Goal: Task Accomplishment & Management: Manage account settings

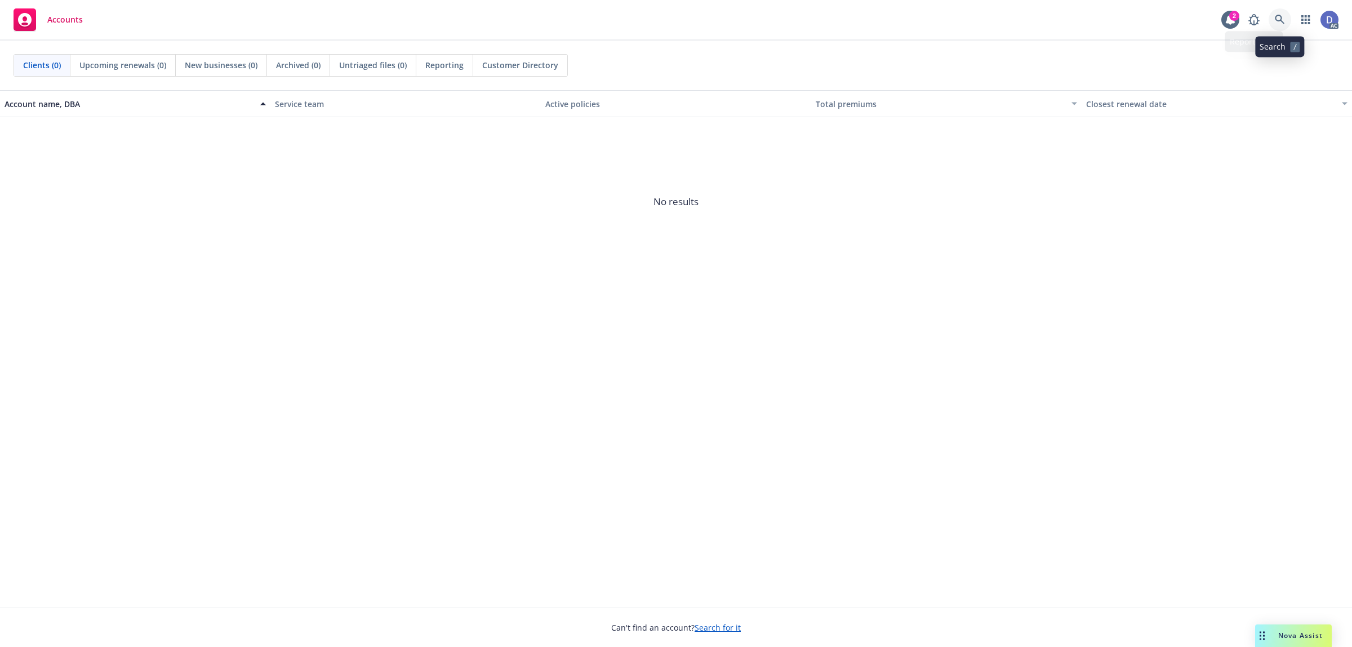
click at [1282, 13] on link at bounding box center [1279, 19] width 23 height 23
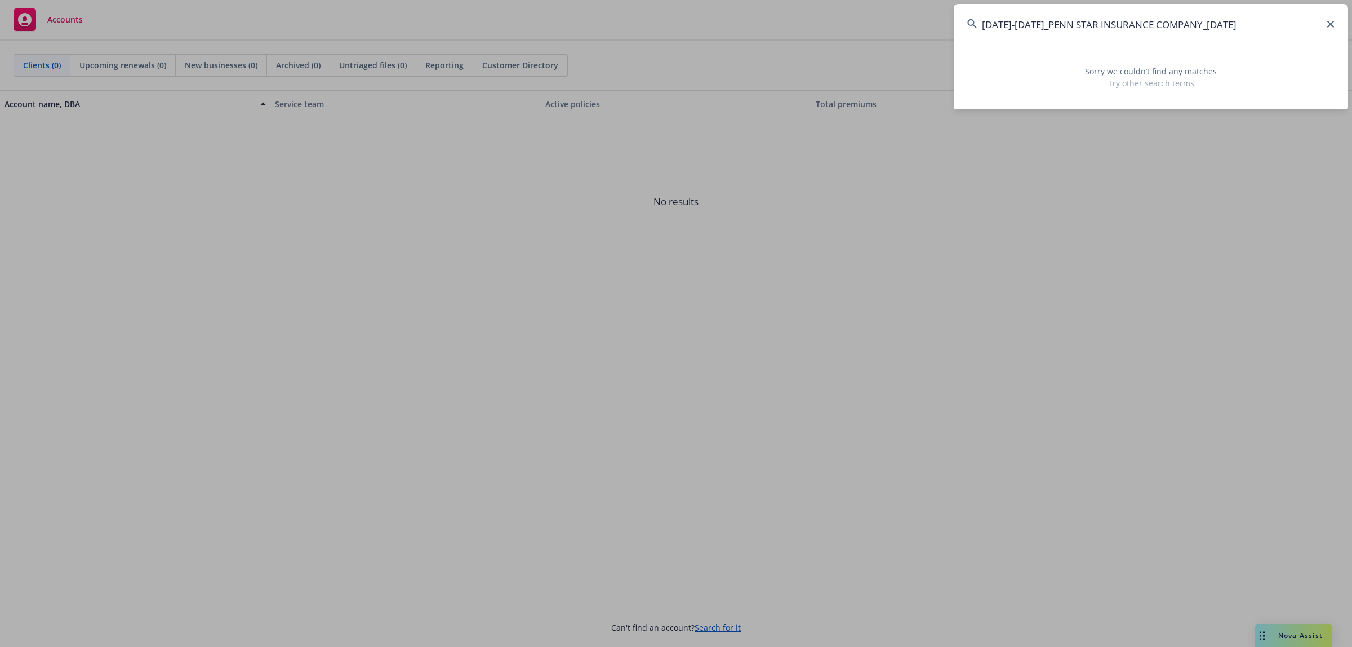
drag, startPoint x: 1250, startPoint y: 27, endPoint x: 1190, endPoint y: 27, distance: 60.3
click at [1190, 27] on input "2016-2023_PENN STAR INSURANCE COMPANY_4-11-2025" at bounding box center [1151, 24] width 394 height 41
drag, startPoint x: 1032, startPoint y: 24, endPoint x: 968, endPoint y: 21, distance: 64.3
click at [968, 21] on div "2016-2023_PENN STAR INSURANCE COMPANY" at bounding box center [1151, 24] width 394 height 41
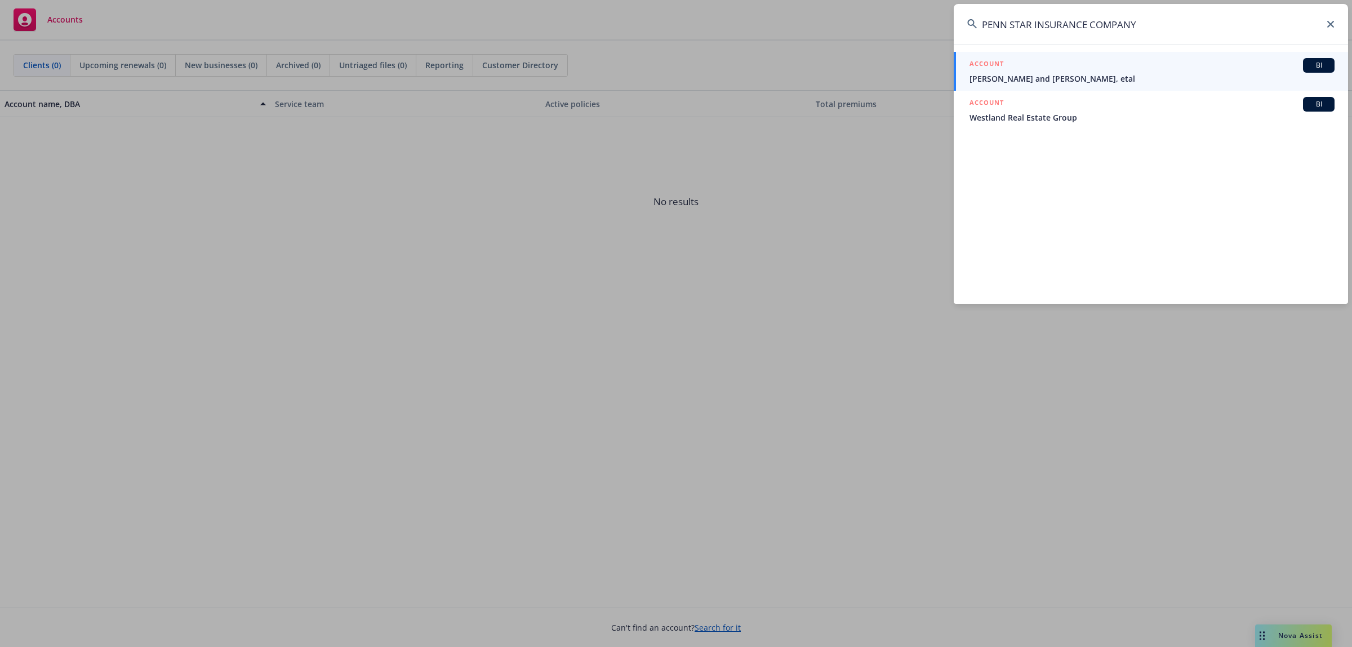
click at [1147, 29] on input "PENN STAR INSURANCE COMPANY" at bounding box center [1151, 24] width 394 height 41
paste input "anzer Real Estate / Real Management Company"
click at [1156, 30] on input "Panzer Real Estate / Real Management Company" at bounding box center [1151, 24] width 394 height 41
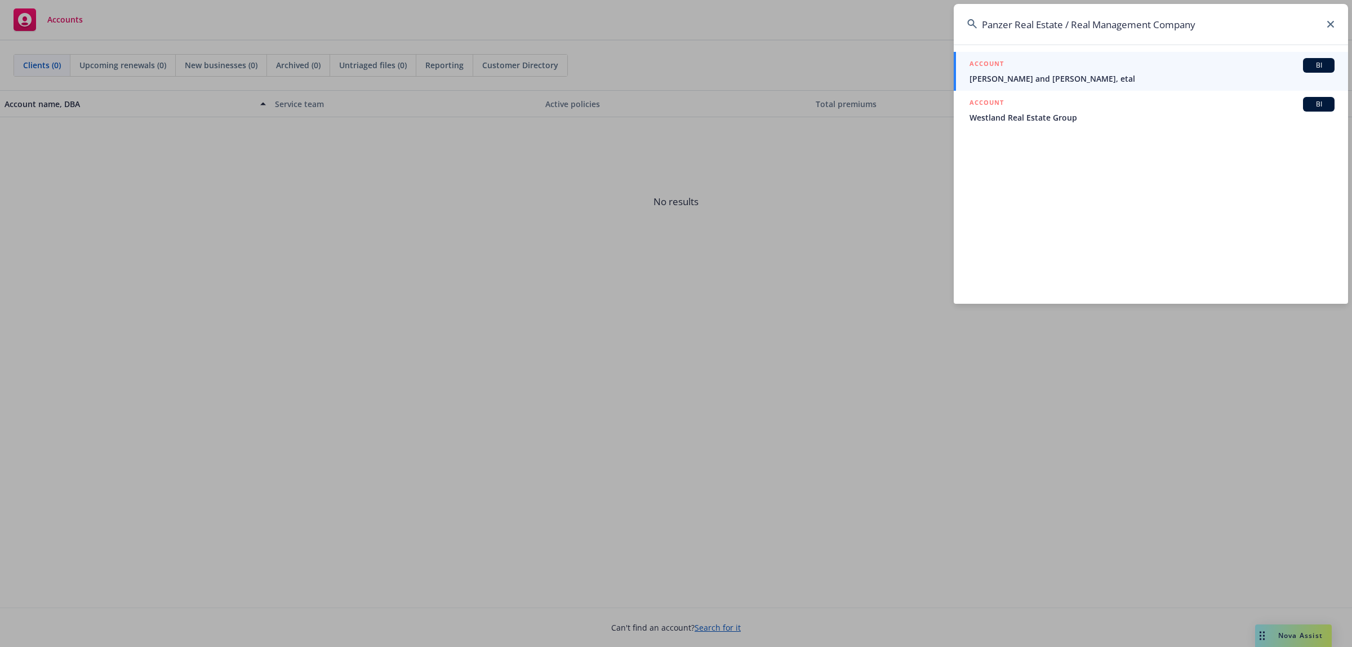
click at [1156, 30] on input "Panzer Real Estate / Real Management Company" at bounding box center [1151, 24] width 394 height 41
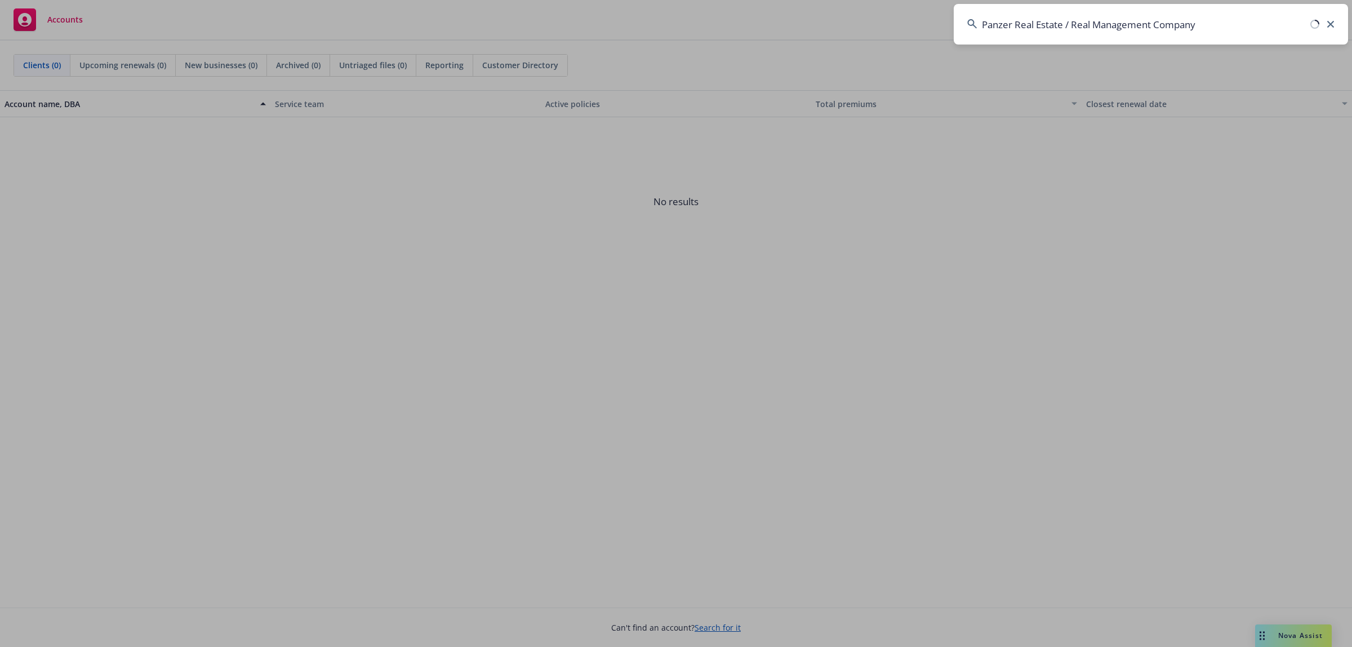
click at [1156, 30] on input "Panzer Real Estate / Real Management Company" at bounding box center [1151, 24] width 394 height 41
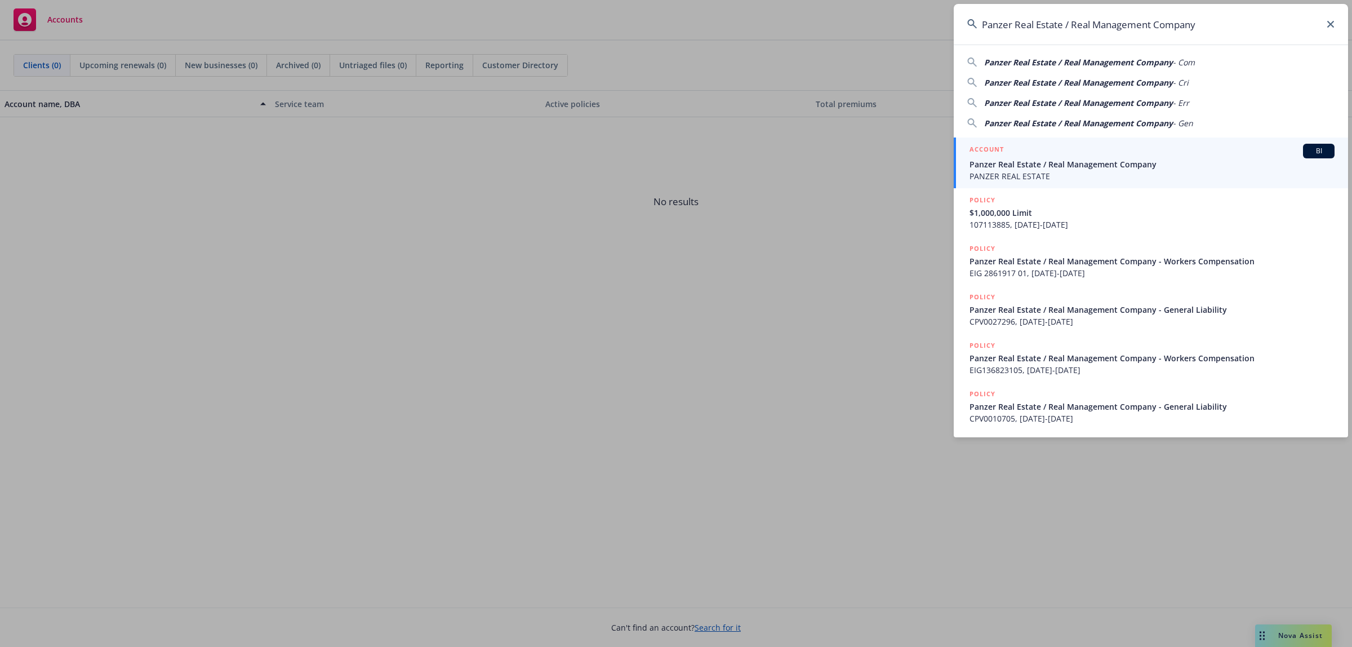
type input "Panzer Real Estate / Real Management Company"
click at [1105, 164] on span "Panzer Real Estate / Real Management Company" at bounding box center [1151, 164] width 365 height 12
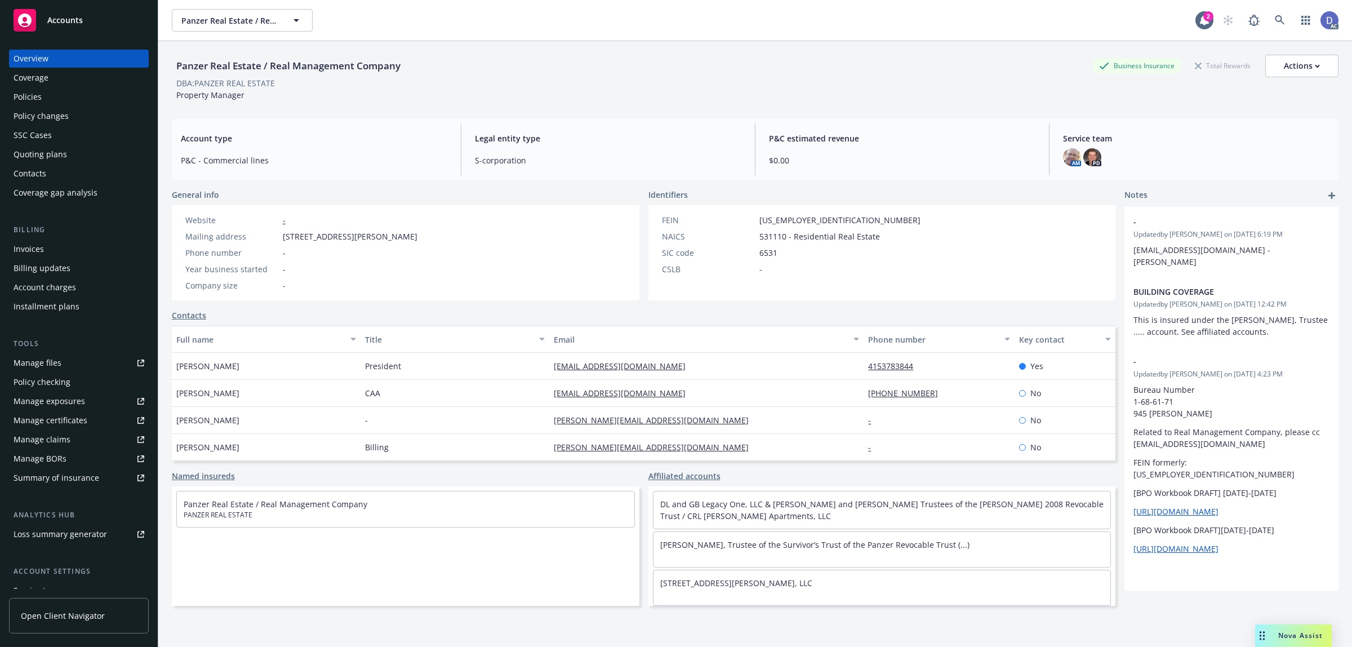
click at [42, 446] on div "Manage claims" at bounding box center [42, 439] width 57 height 18
click at [69, 361] on link "Manage files" at bounding box center [79, 363] width 140 height 18
copy div "Panzer Real Estate / Real Management Company"
drag, startPoint x: 406, startPoint y: 65, endPoint x: 176, endPoint y: 68, distance: 230.4
click at [176, 68] on div "Panzer Real Estate / Real Management Company Business Insurance Total Rewards A…" at bounding box center [755, 66] width 1166 height 23
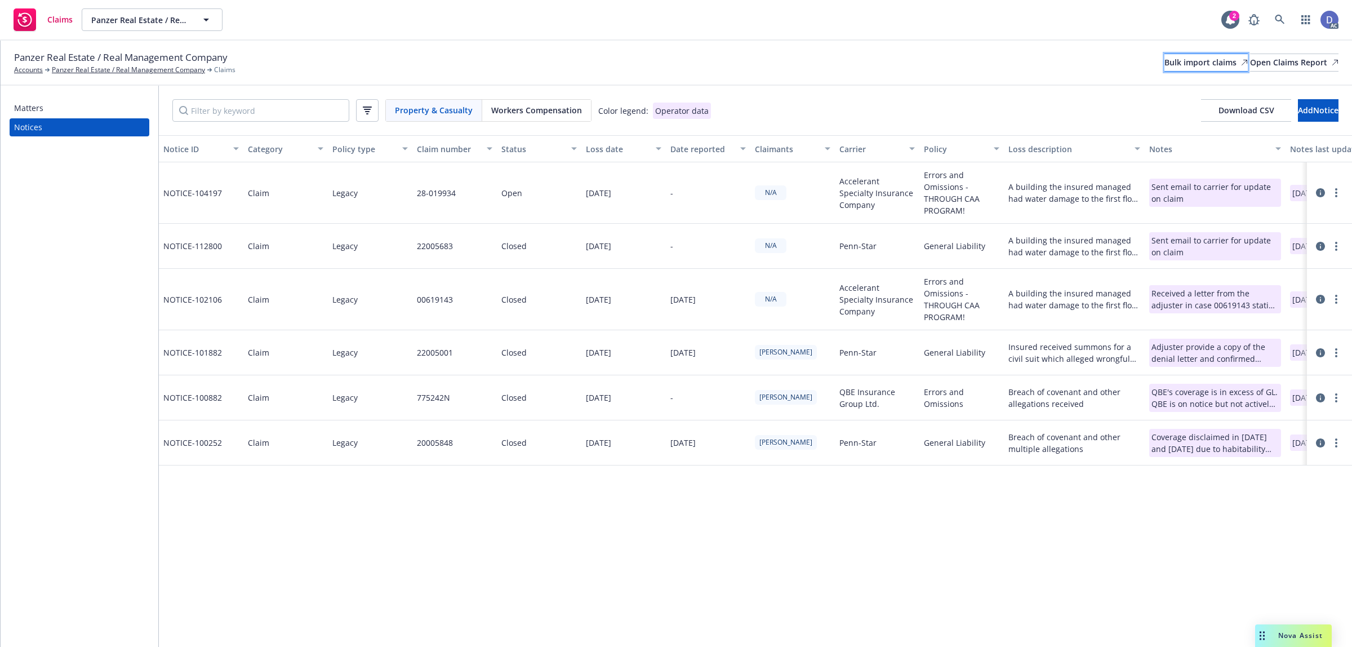
click at [1164, 71] on div "Bulk import claims" at bounding box center [1205, 62] width 83 height 17
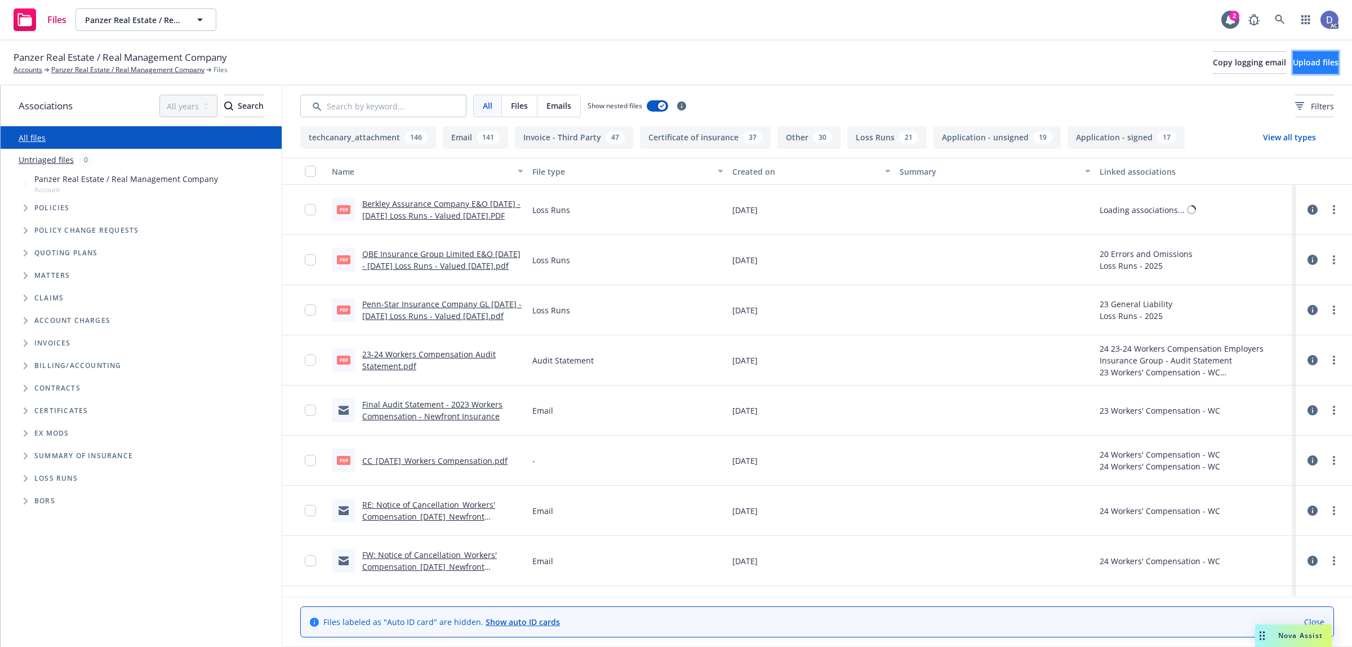
click at [1293, 59] on button "Upload files" at bounding box center [1316, 62] width 46 height 23
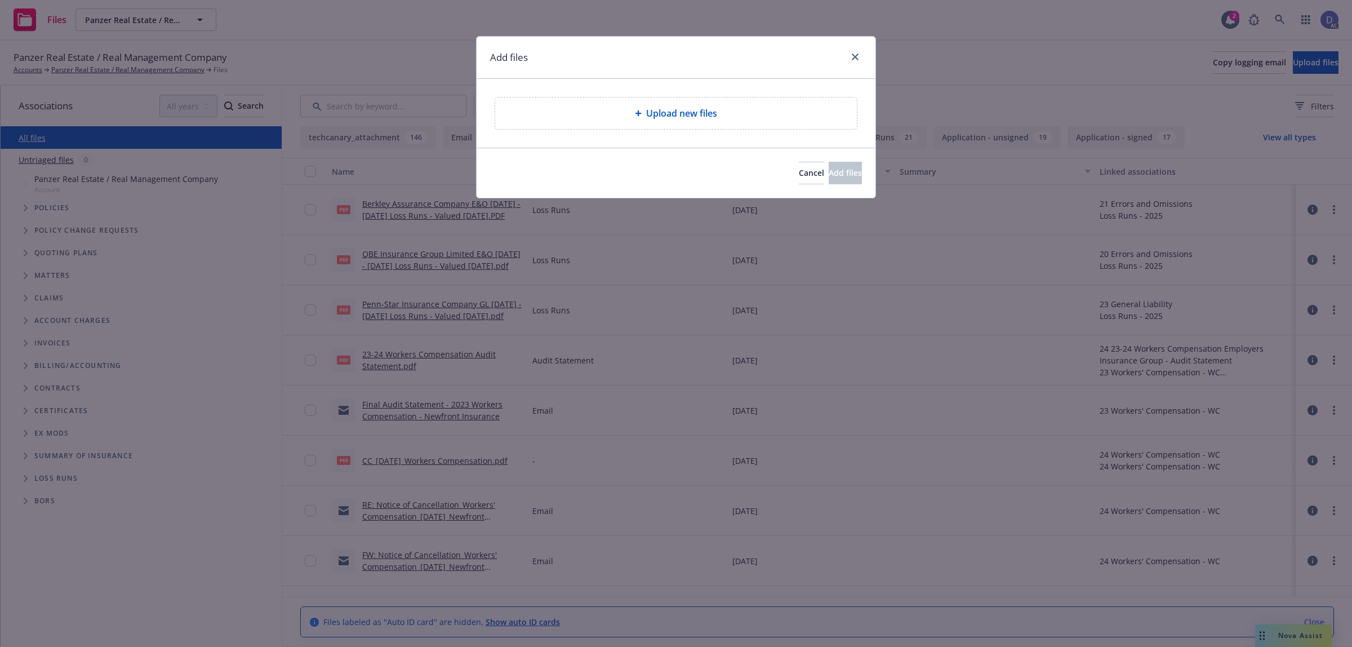
click at [713, 124] on div "Upload new files" at bounding box center [676, 113] width 362 height 32
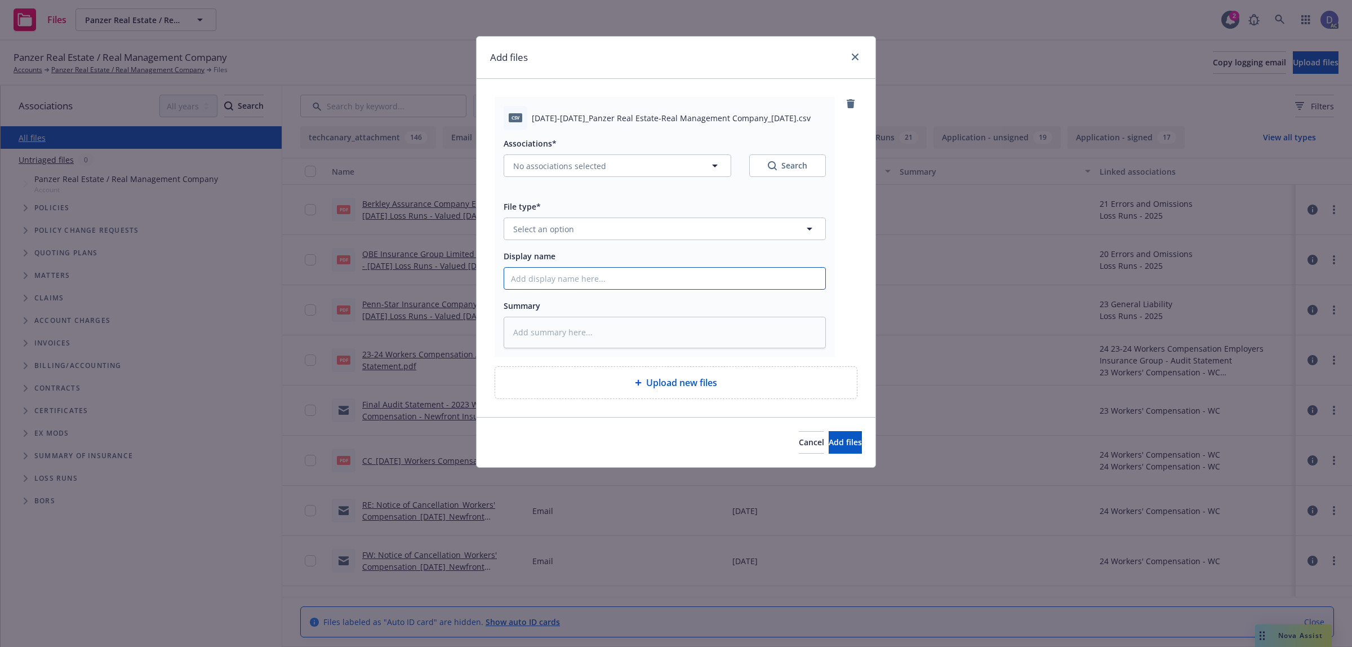
click at [612, 273] on input "Display name" at bounding box center [664, 278] width 321 height 21
paste input "2016-2023_Panzer Real Estate -Real Management Company_4-11-2025"
type input "2016-2023_Panzer Real Estate -Real Management Company_4-11-2025"
type textarea "x"
type input "2016-2023_Panzer Real Estate -Real Management Company_4-11-2025"
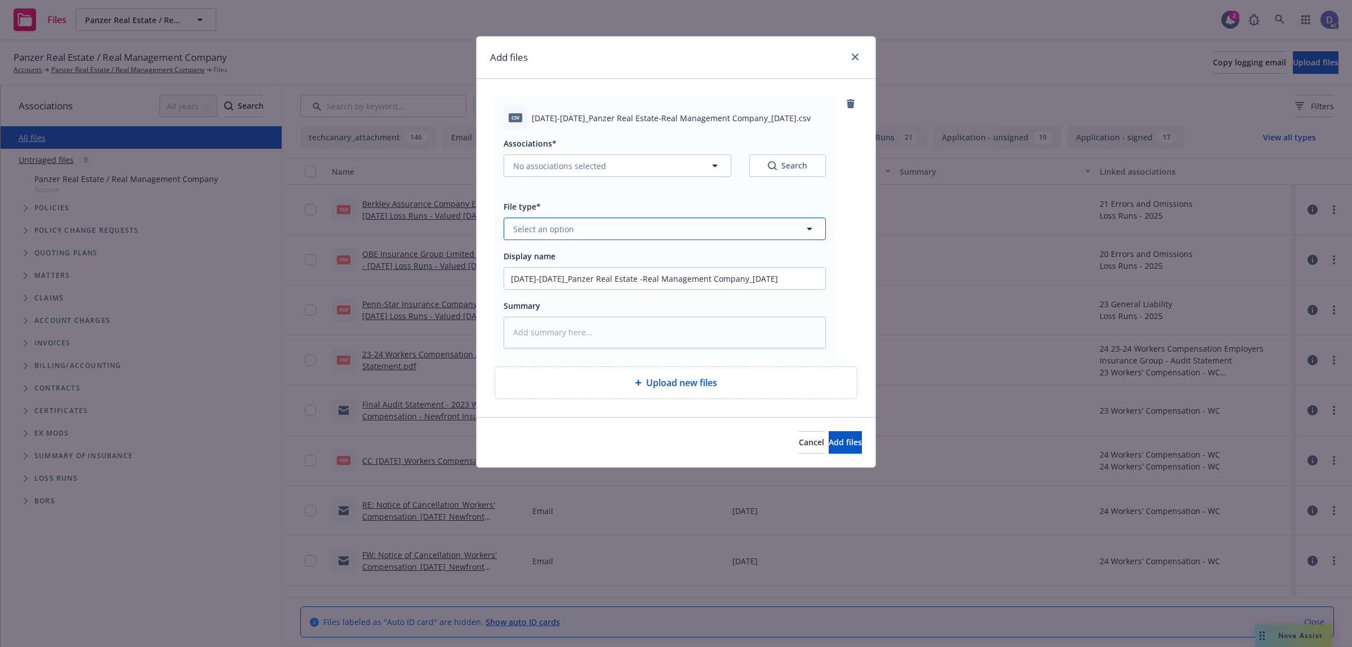
click at [721, 226] on button "Select an option" at bounding box center [665, 228] width 322 height 23
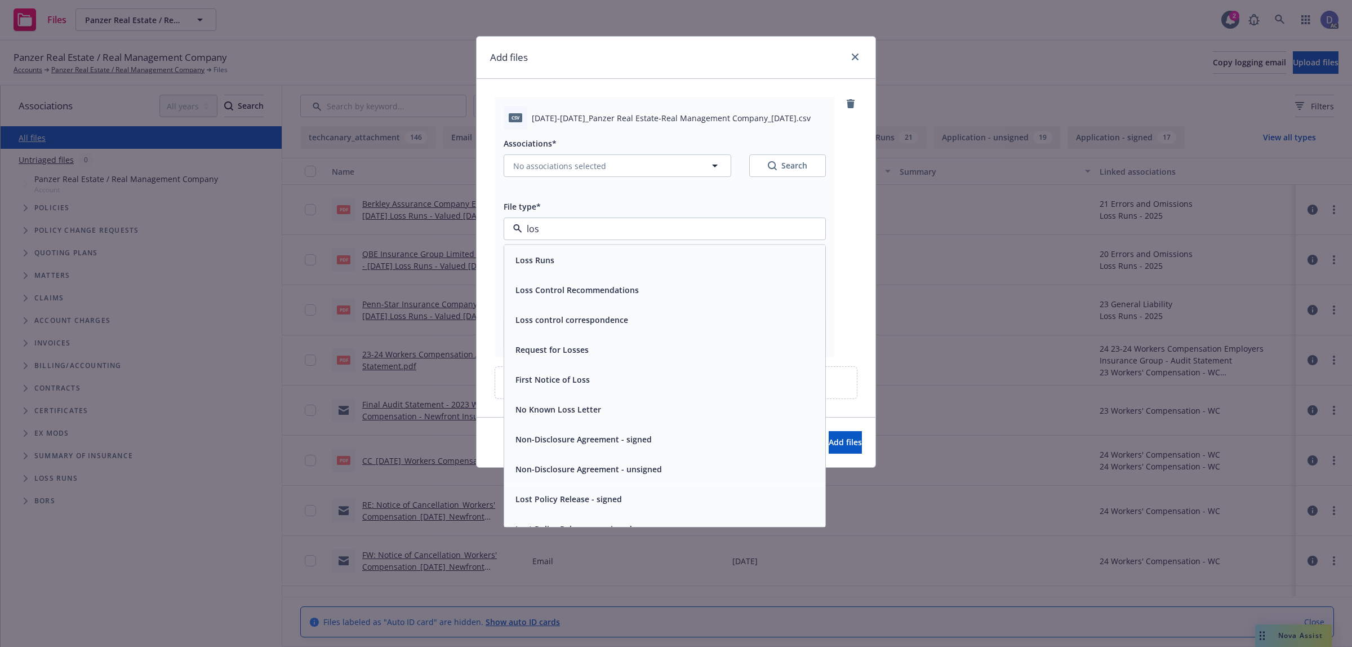
type input "loss"
click at [705, 245] on div "Loss Runs" at bounding box center [664, 260] width 321 height 30
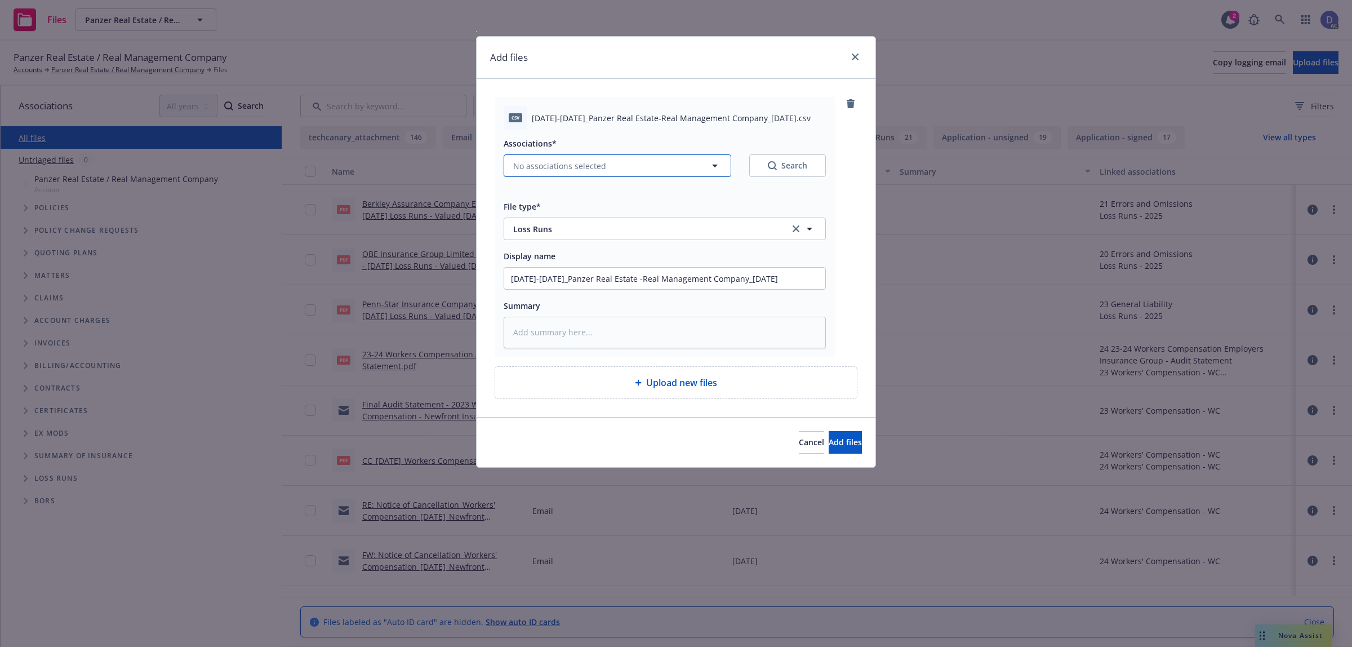
click at [635, 173] on button "No associations selected" at bounding box center [618, 165] width 228 height 23
type textarea "x"
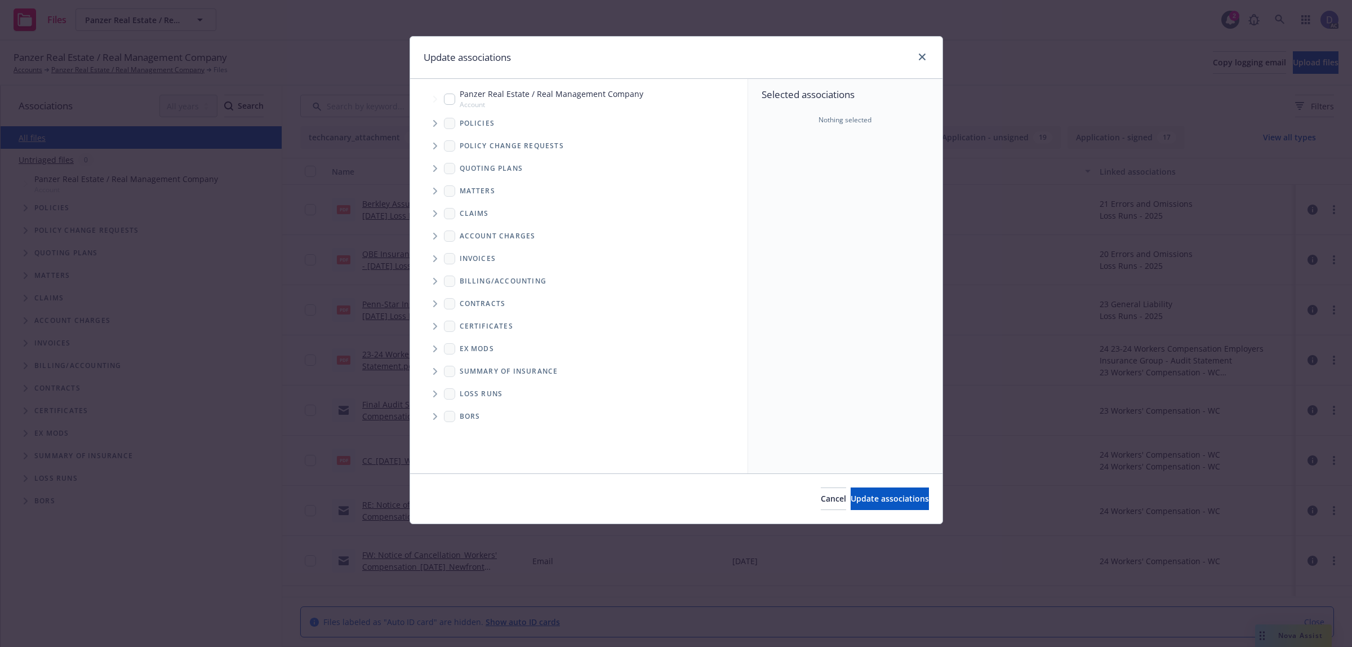
click at [435, 123] on icon "Tree Example" at bounding box center [435, 123] width 5 height 7
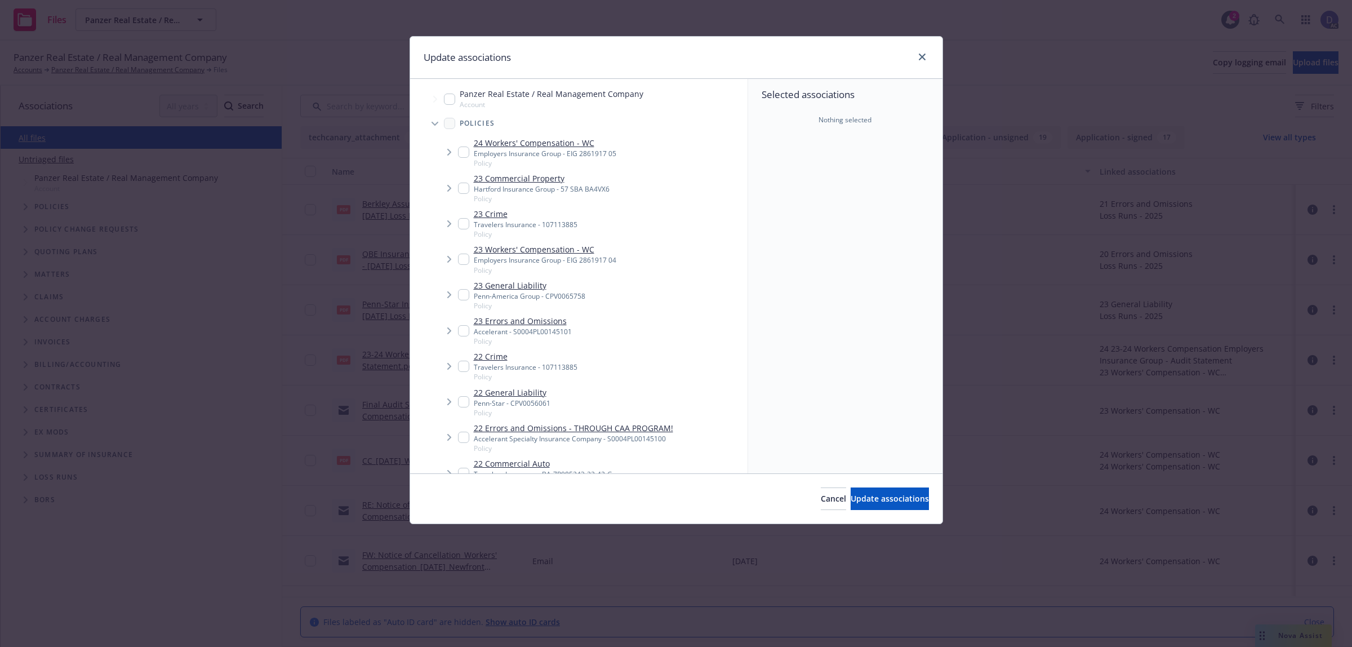
click at [730, 157] on div "24 Workers' Compensation - WC Employers Insurance Group - EIG 2861917 05 Policy" at bounding box center [591, 152] width 312 height 35
checkbox input "true"
type textarea "x"
click at [516, 398] on link "22 General Liability" at bounding box center [512, 392] width 77 height 12
checkbox input "true"
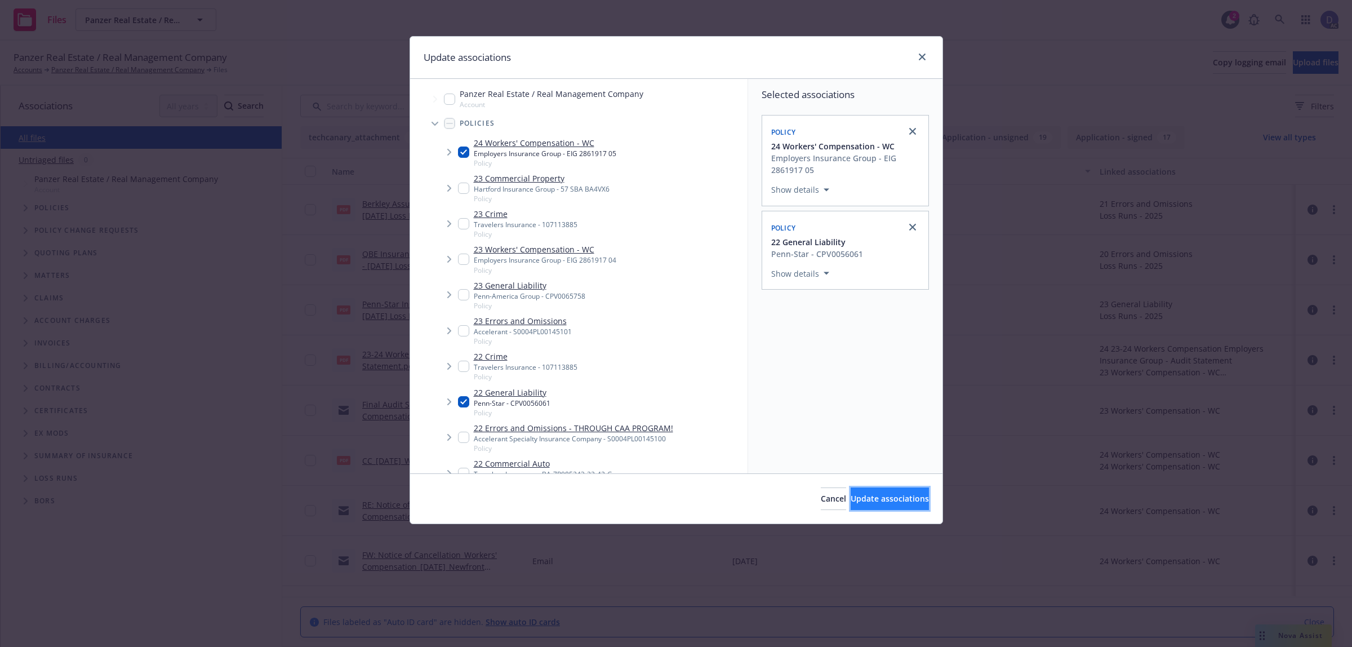
click at [863, 501] on span "Update associations" at bounding box center [890, 498] width 78 height 11
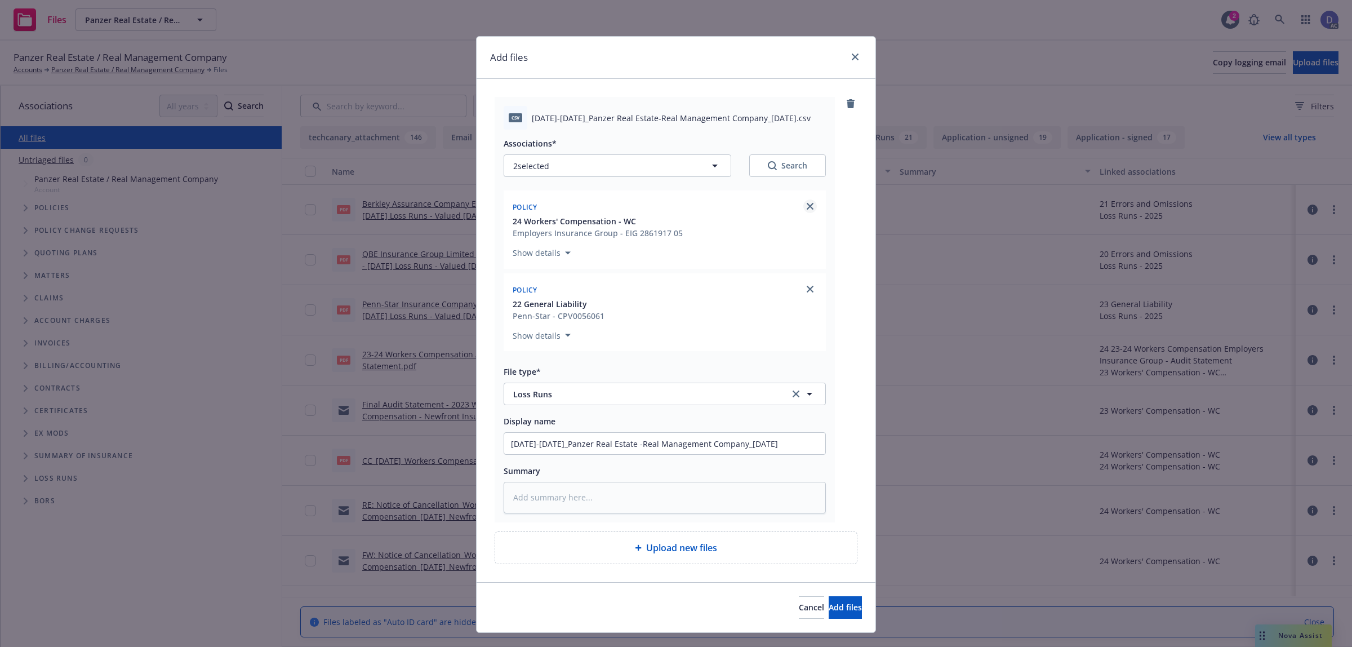
click at [808, 210] on link "close" at bounding box center [810, 206] width 14 height 14
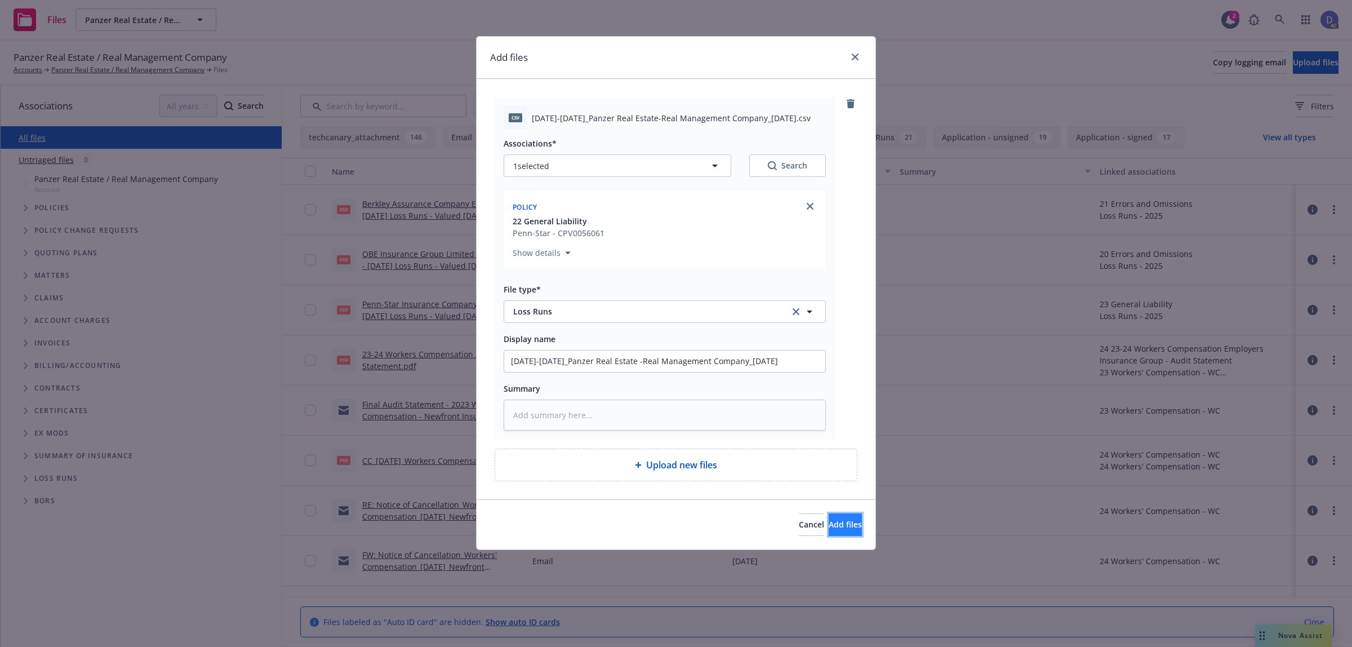
click at [847, 534] on button "Add files" at bounding box center [845, 524] width 33 height 23
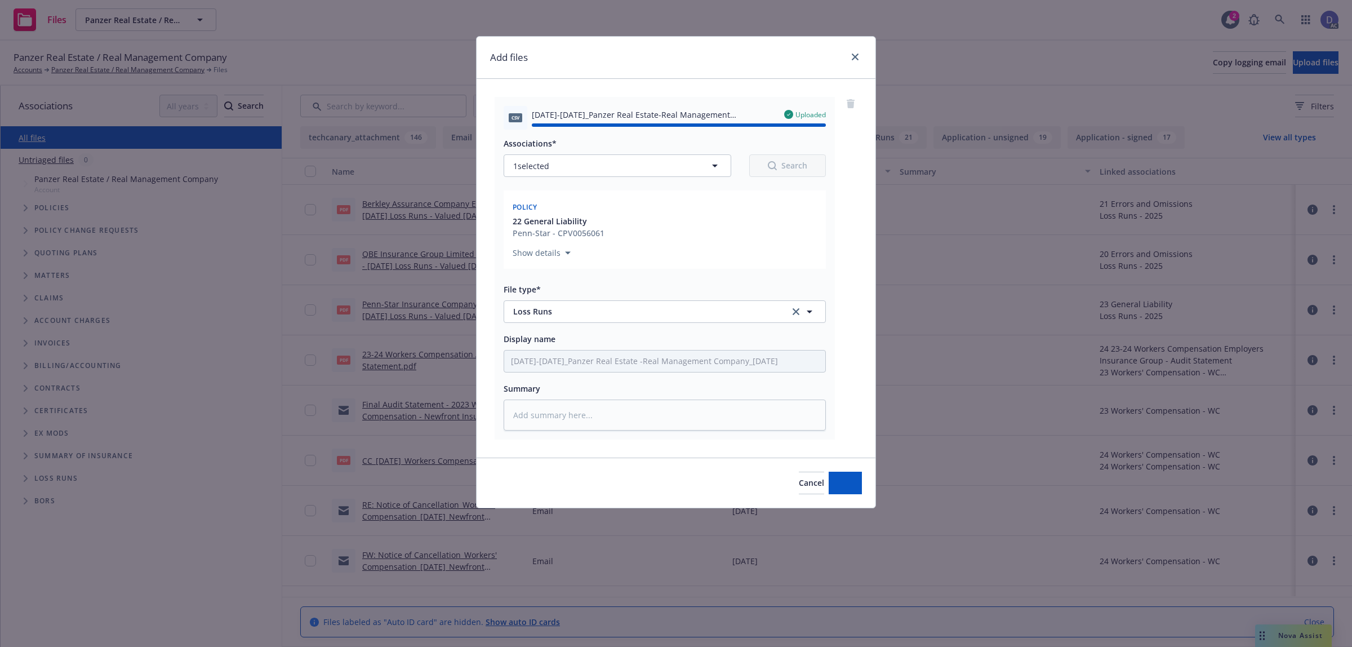
type textarea "x"
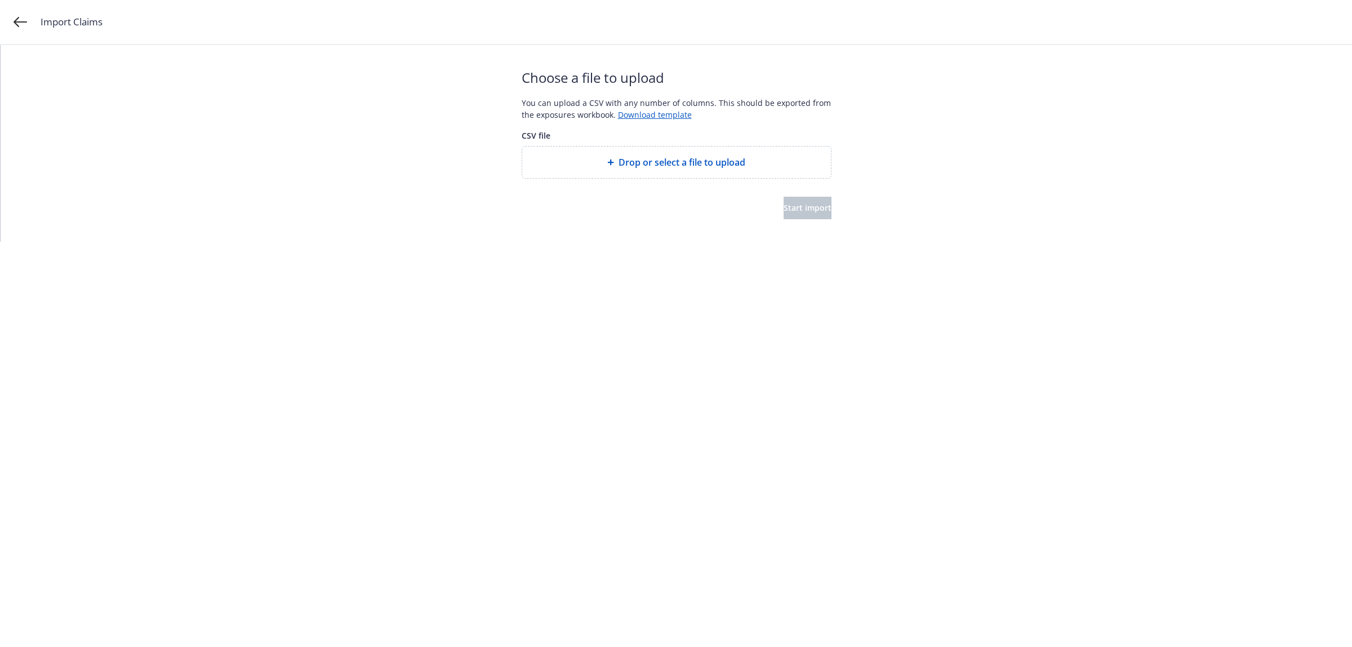
click at [615, 181] on div at bounding box center [677, 188] width 310 height 18
click at [639, 161] on span "Drop or select a file to upload" at bounding box center [681, 162] width 127 height 14
click at [783, 221] on span "Start import" at bounding box center [807, 219] width 48 height 11
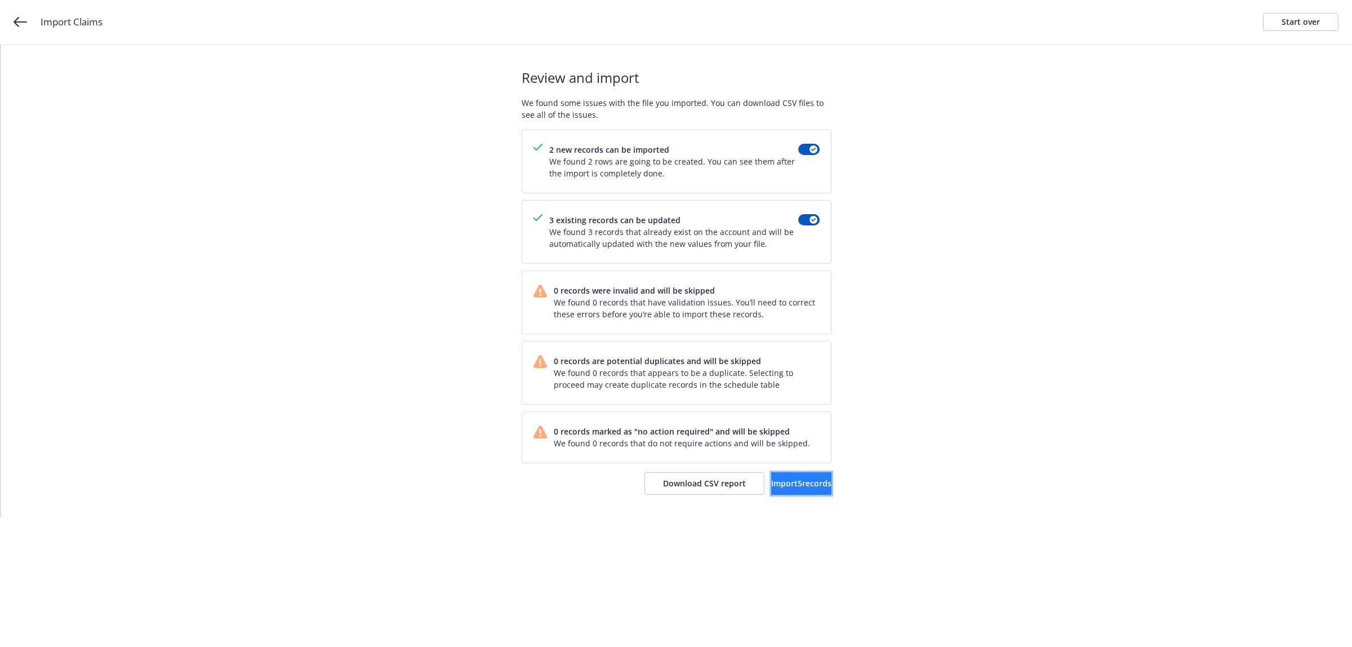
click at [771, 495] on button "Import 5 records" at bounding box center [801, 483] width 60 height 23
click at [790, 491] on link "View accounts" at bounding box center [785, 483] width 92 height 23
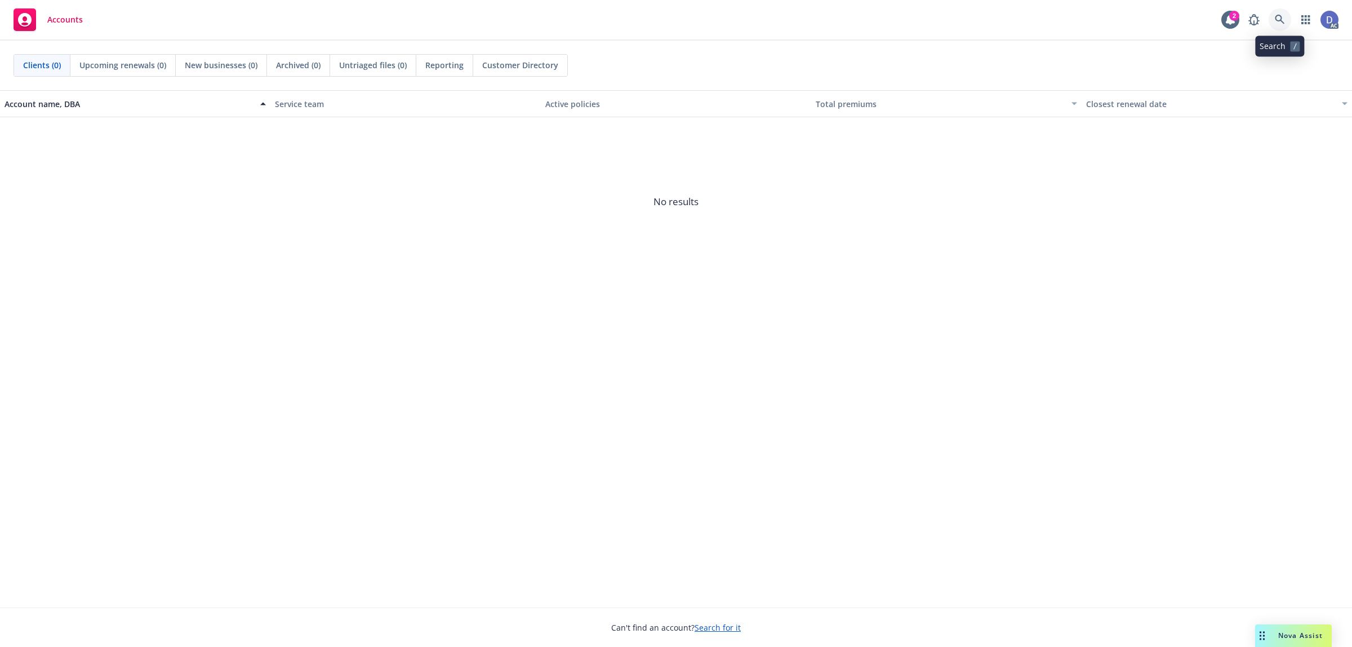
click at [1285, 23] on link at bounding box center [1279, 19] width 23 height 23
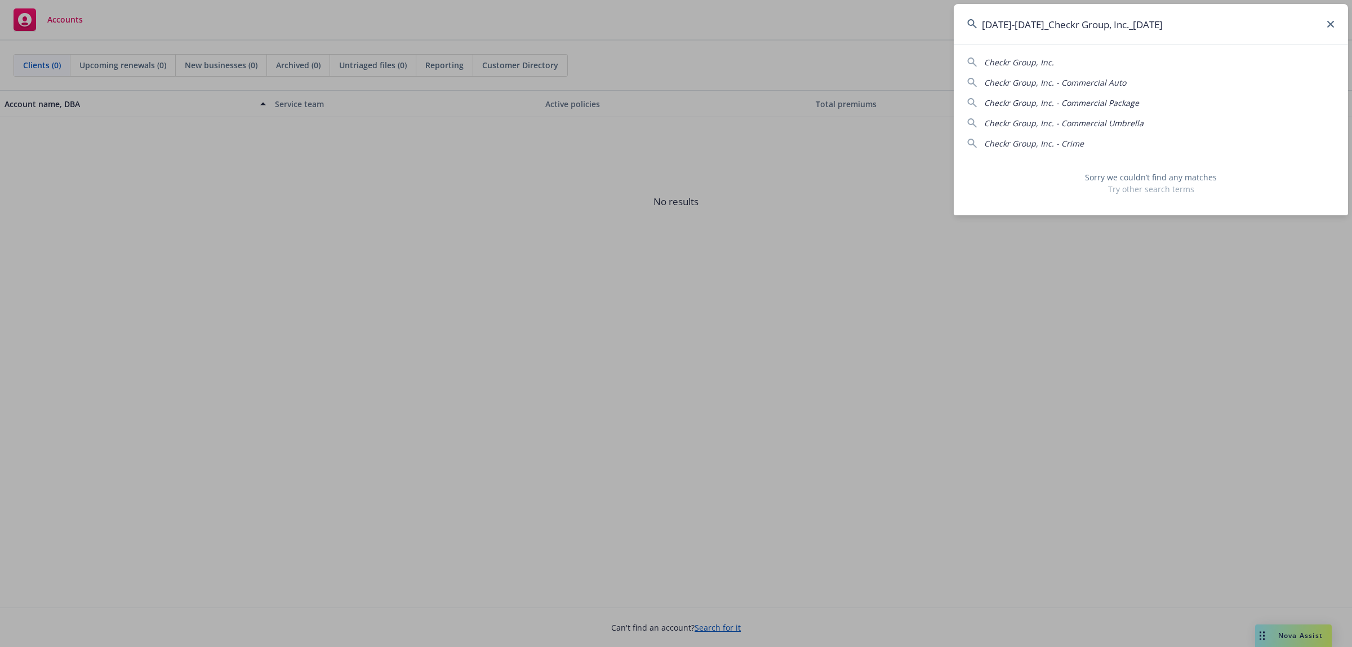
drag, startPoint x: 1198, startPoint y: 26, endPoint x: 1119, endPoint y: 31, distance: 79.0
click at [1119, 31] on input "2021-2025_Checkr Group, Inc._4-4-2025" at bounding box center [1151, 24] width 394 height 41
drag, startPoint x: 1035, startPoint y: 30, endPoint x: 964, endPoint y: 30, distance: 71.0
click at [964, 30] on input "2021-2025_Checkr Group, Inc." at bounding box center [1151, 24] width 394 height 41
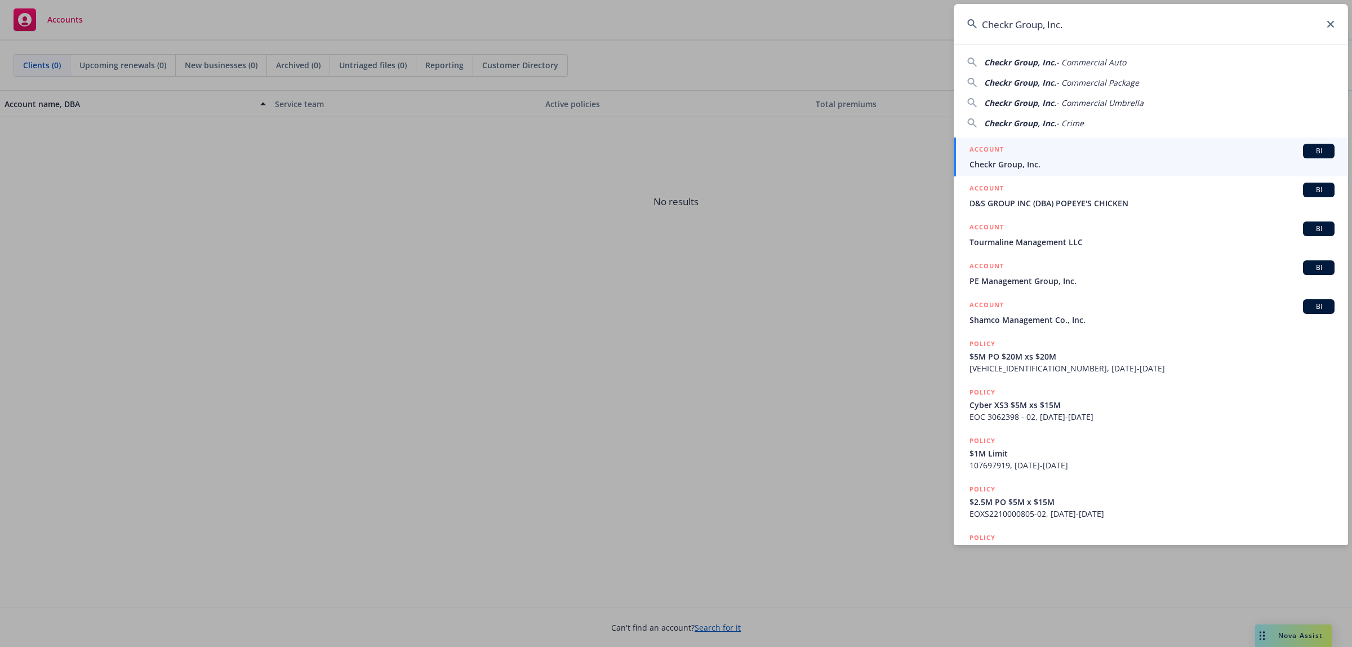
type input "Checkr Group, Inc."
click at [1066, 149] on div "ACCOUNT BI" at bounding box center [1151, 151] width 365 height 15
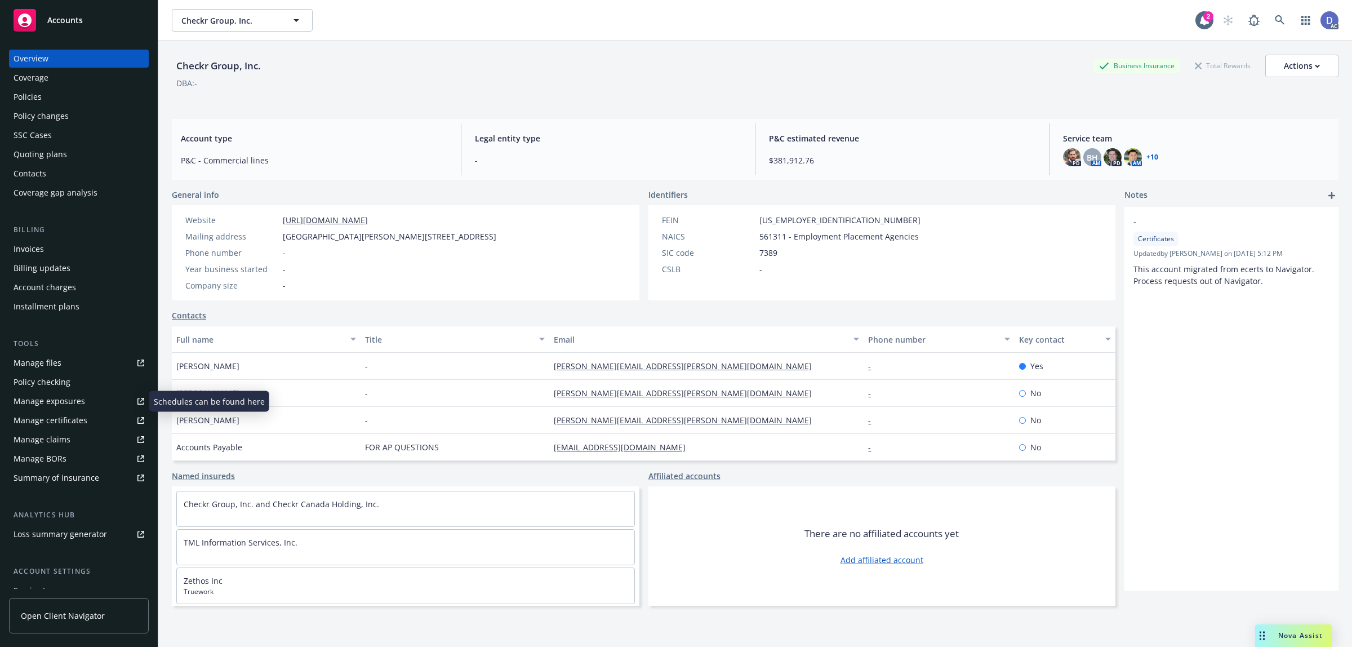
click at [71, 431] on link "Manage claims" at bounding box center [79, 439] width 140 height 18
click at [77, 362] on link "Manage files" at bounding box center [79, 363] width 140 height 18
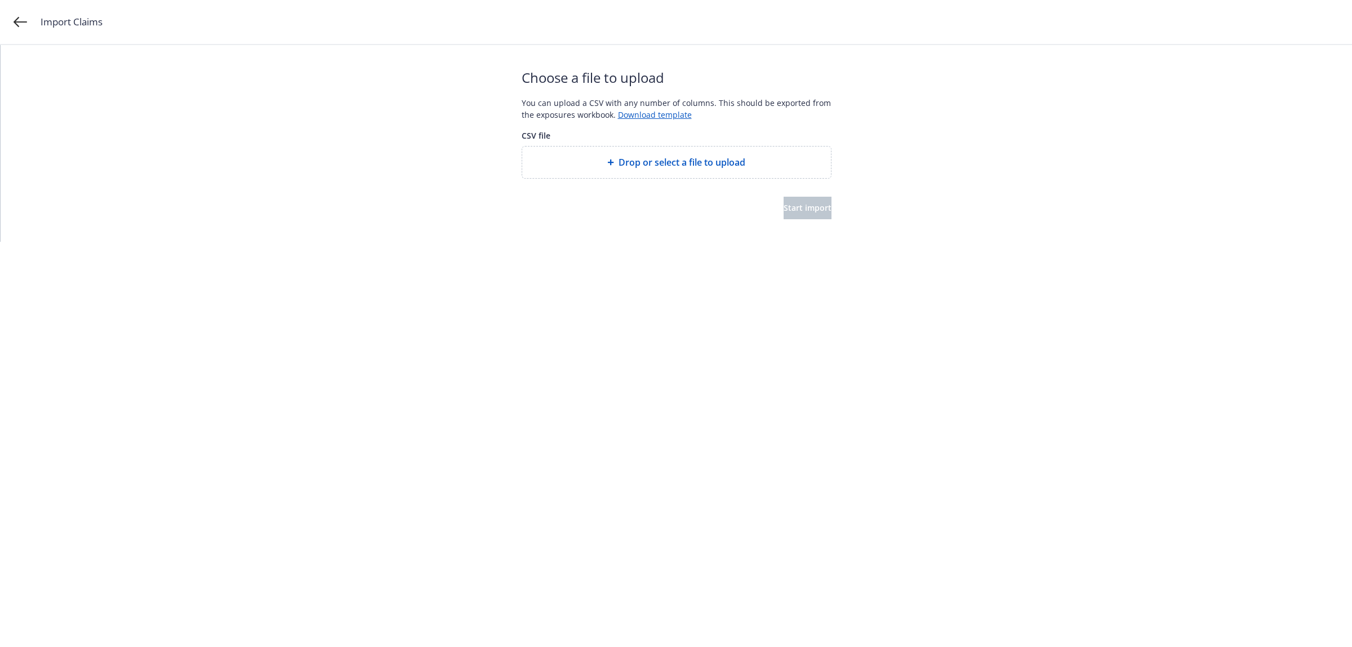
click at [713, 164] on span "Drop or select a file to upload" at bounding box center [681, 162] width 127 height 14
click at [783, 206] on span "Start import" at bounding box center [807, 207] width 48 height 11
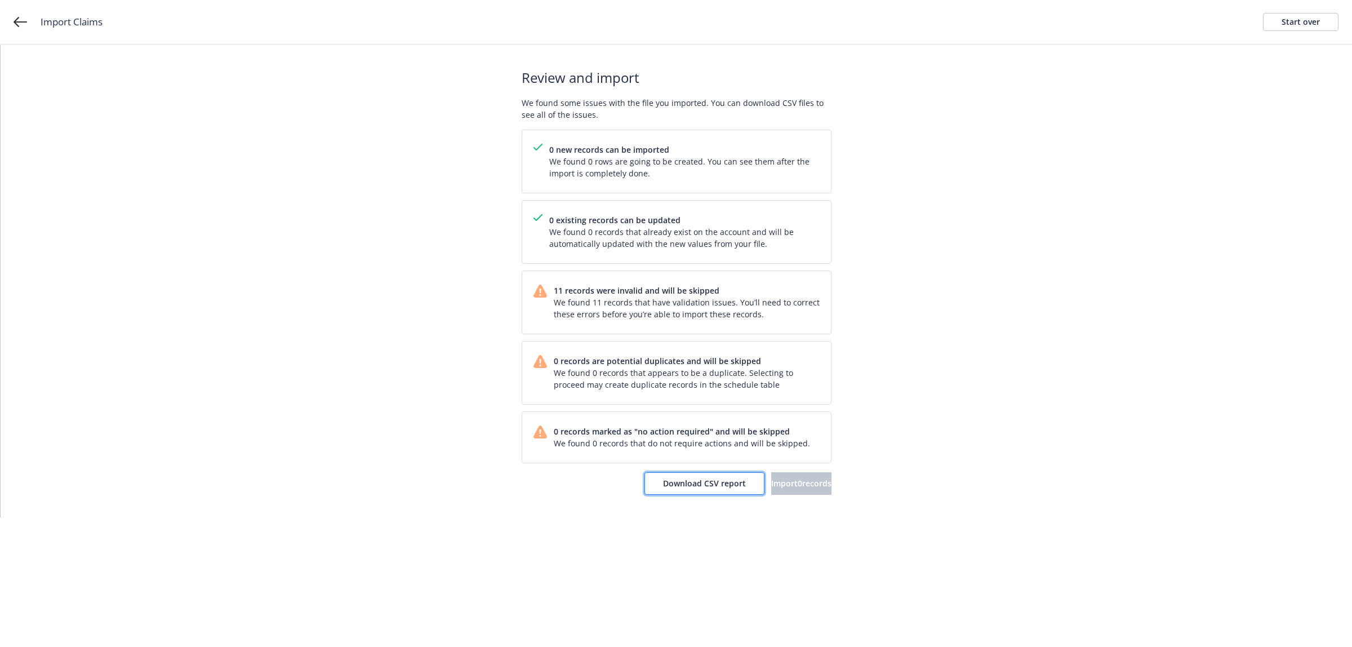
click at [672, 489] on button "Download CSV report" at bounding box center [704, 483] width 120 height 23
click at [1300, 29] on div "Start over" at bounding box center [1300, 22] width 38 height 17
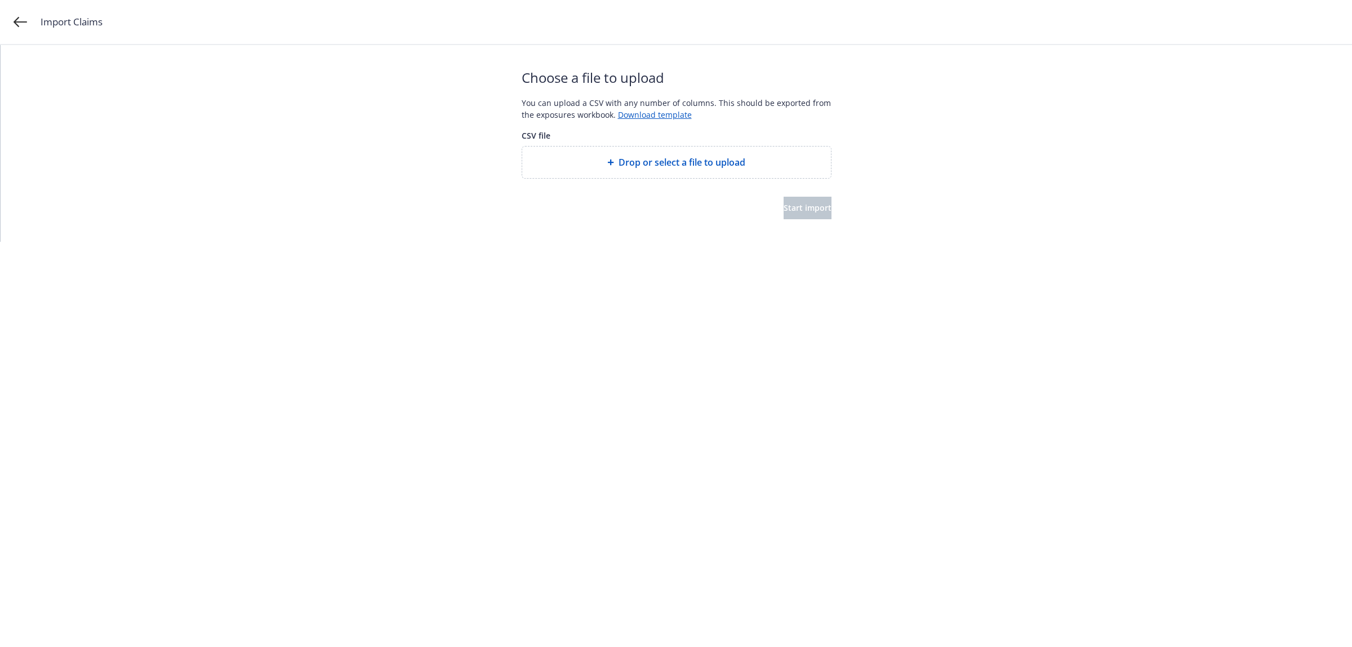
click at [674, 164] on span "Drop or select a file to upload" at bounding box center [681, 162] width 127 height 14
click at [801, 210] on span "Start import" at bounding box center [807, 207] width 48 height 11
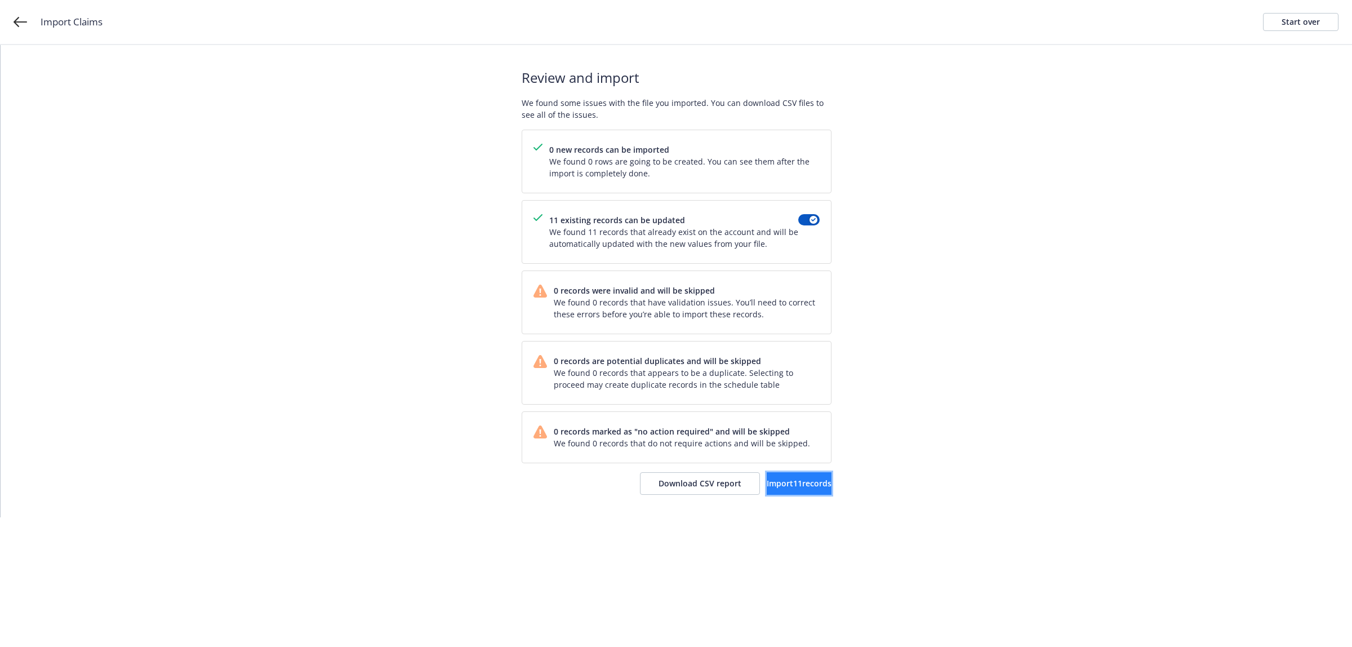
click at [787, 482] on span "Import 11 records" at bounding box center [799, 483] width 65 height 11
click at [787, 488] on span "View accounts" at bounding box center [785, 483] width 55 height 11
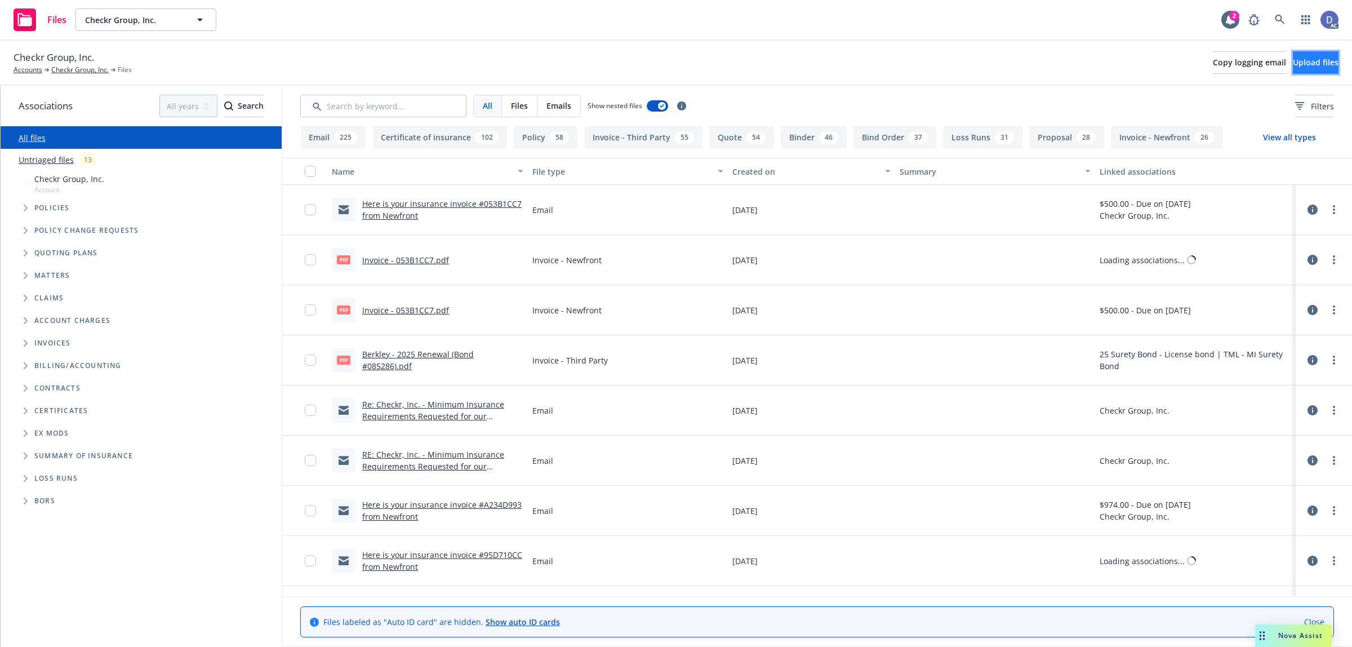
click at [1303, 70] on button "Upload files" at bounding box center [1316, 62] width 46 height 23
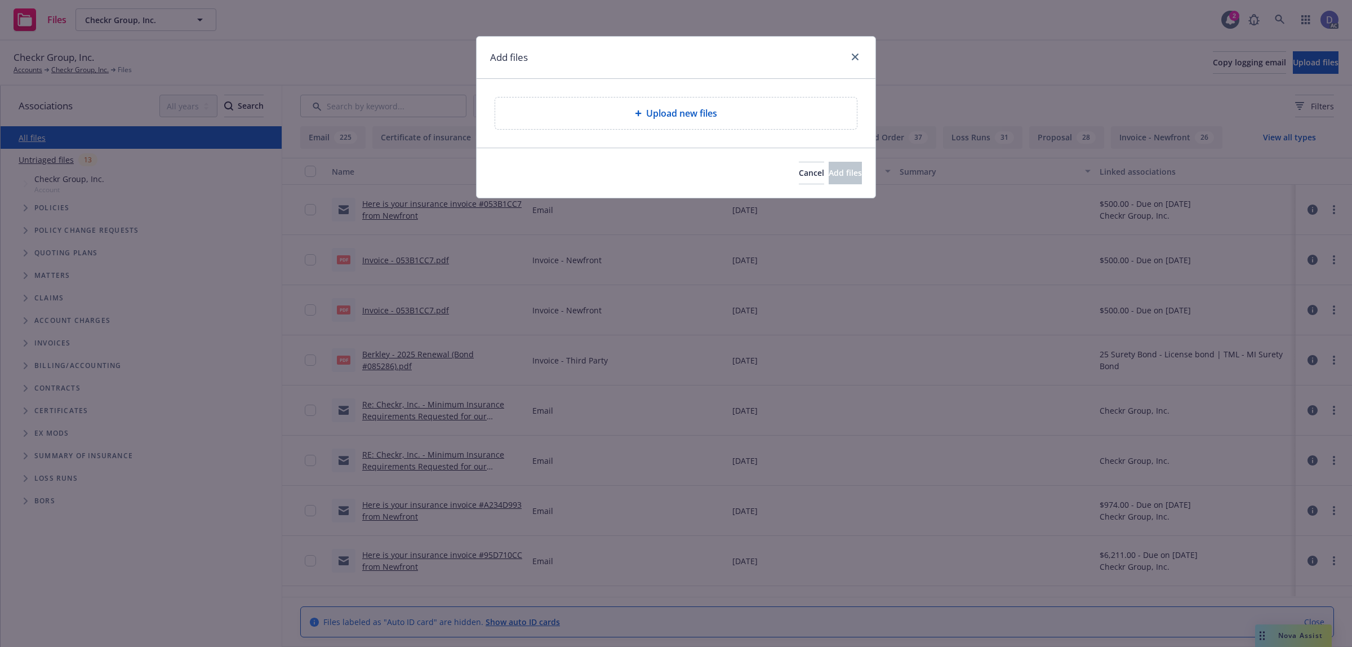
click at [674, 106] on div "Upload new files" at bounding box center [676, 113] width 362 height 32
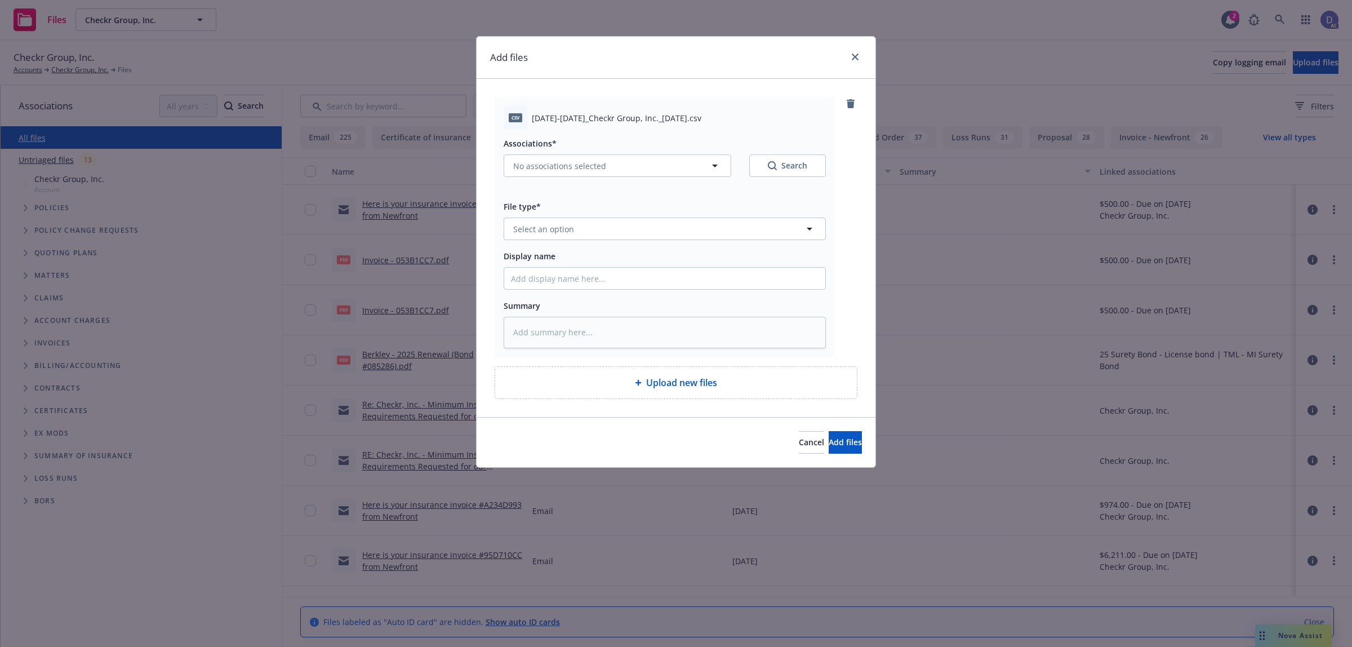
click at [694, 289] on div at bounding box center [665, 278] width 322 height 23
click at [694, 288] on input "Display name" at bounding box center [664, 278] width 321 height 21
paste input "2021-2025_Checkr Group, Inc._4-4-2025"
type input "2021-2025_Checkr Group, Inc._4-4-2025"
type textarea "x"
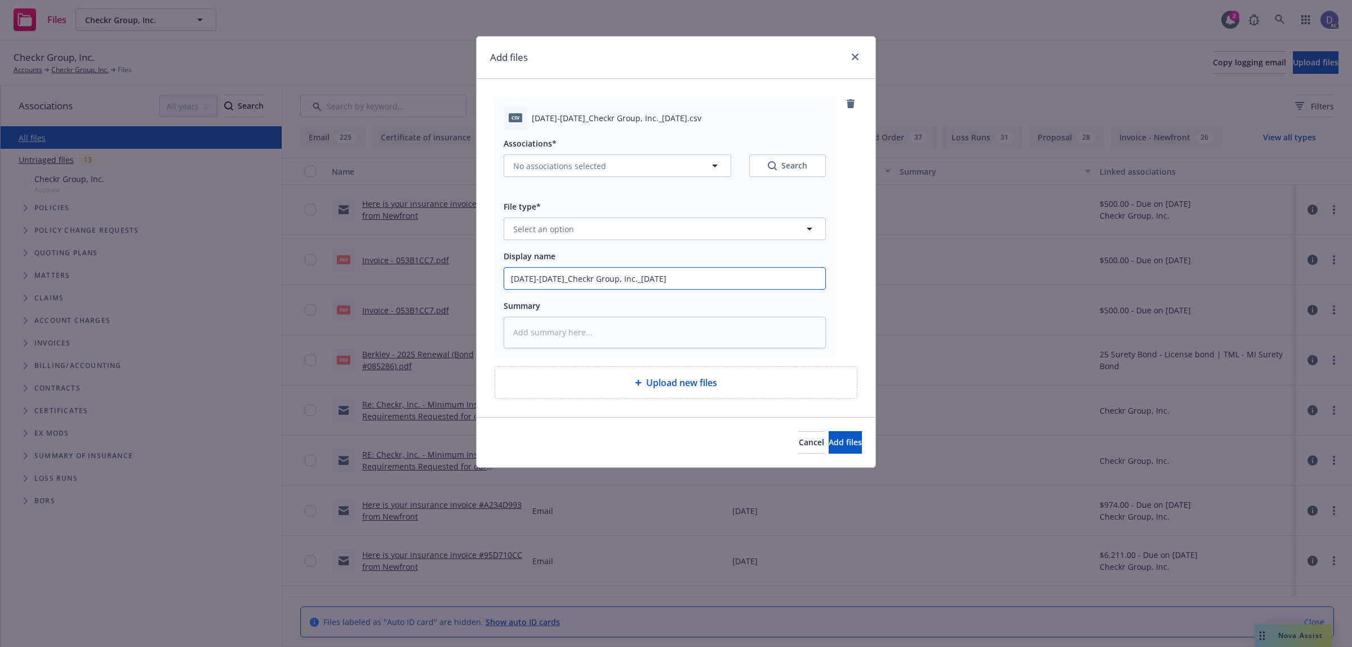
type input "2021-2025_Checkr Group, Inc._4-4-2025"
click at [723, 238] on button "Select an option" at bounding box center [665, 228] width 322 height 23
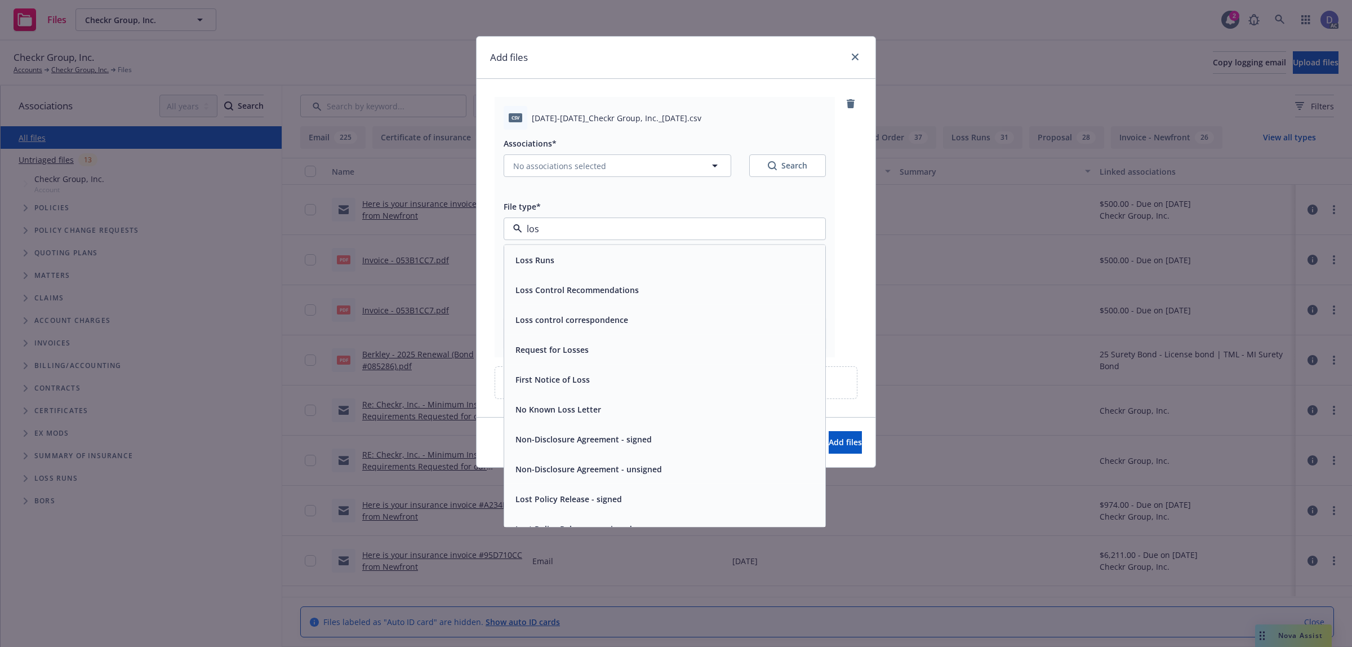
type input "loss"
click at [701, 245] on div "Loss Runs" at bounding box center [664, 260] width 321 height 30
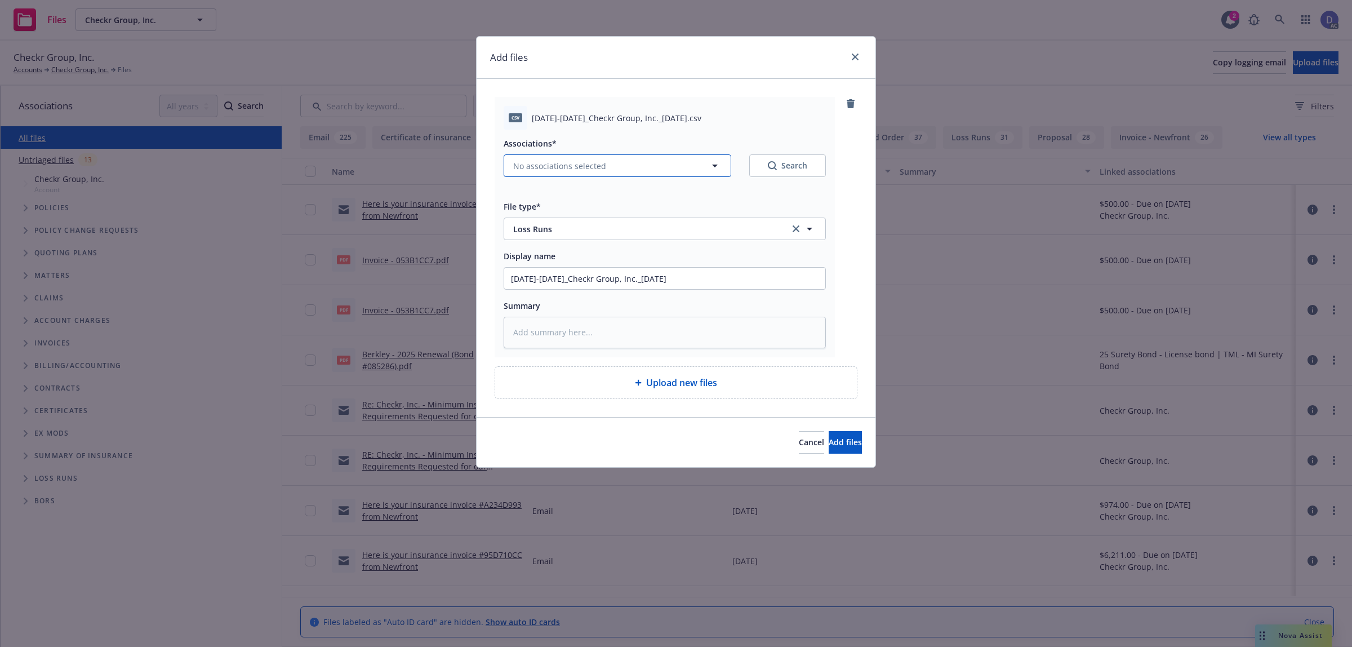
click at [595, 173] on button "No associations selected" at bounding box center [618, 165] width 228 height 23
type textarea "x"
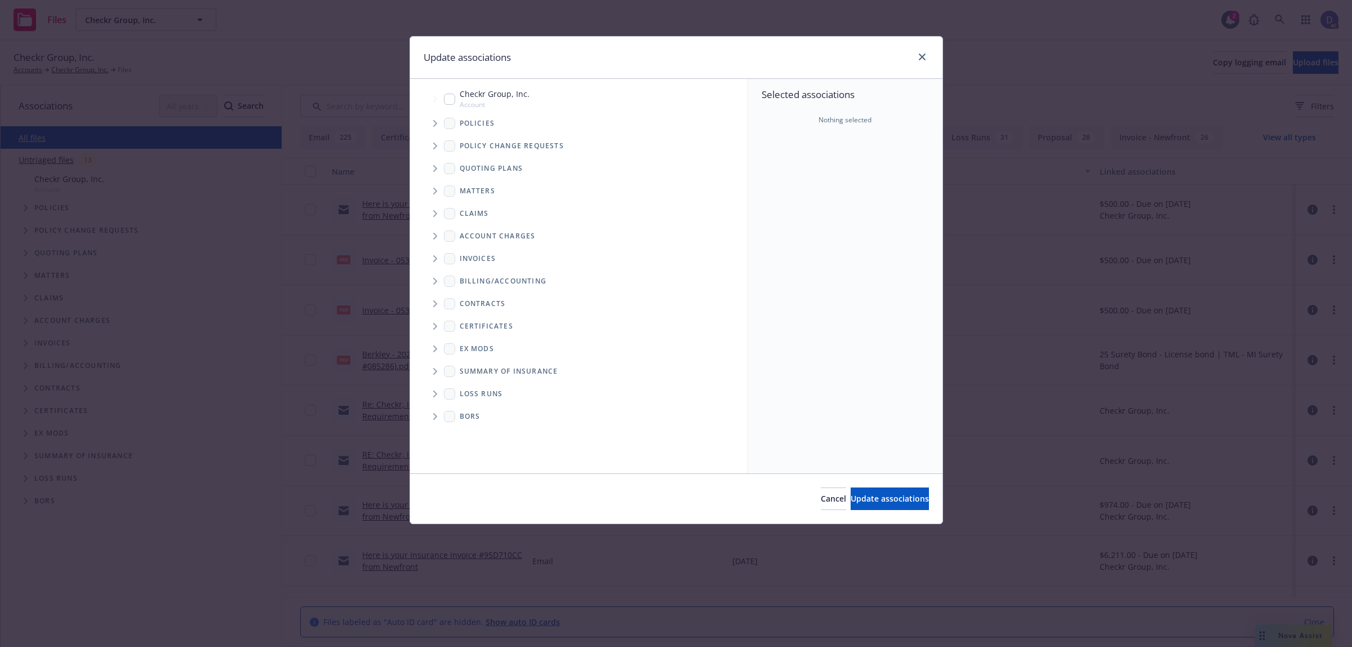
click at [435, 127] on span "Tree Example" at bounding box center [435, 123] width 18 height 18
click at [783, 173] on div "Selected associations Nothing selected" at bounding box center [845, 276] width 194 height 394
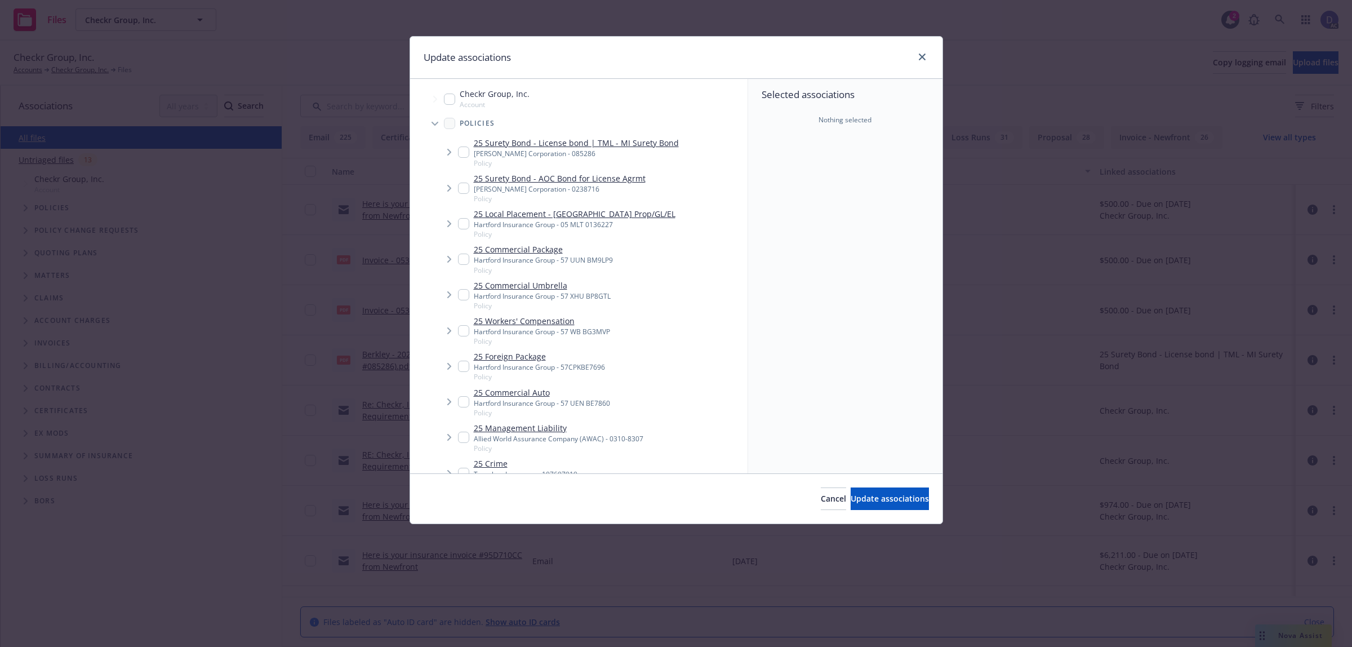
scroll to position [1384, 0]
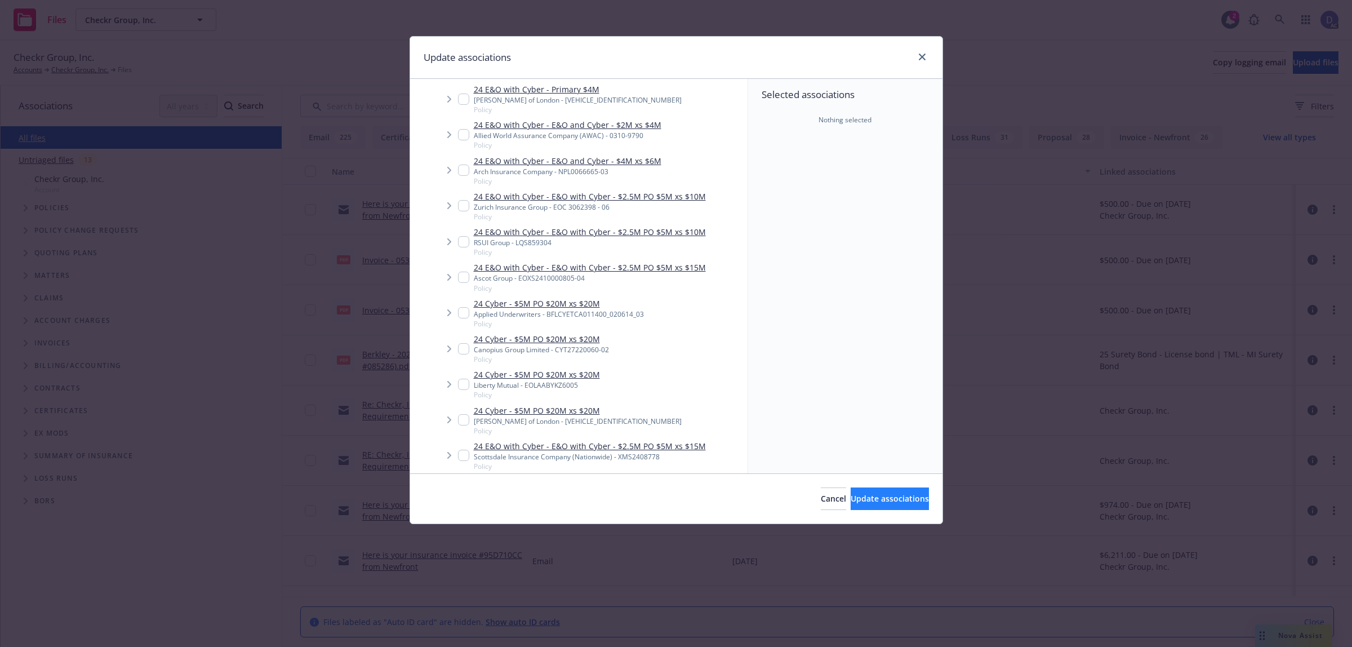
click at [467, 280] on input "Tree Example" at bounding box center [463, 276] width 11 height 11
checkbox input "true"
click at [894, 505] on button "Update associations" at bounding box center [890, 498] width 78 height 23
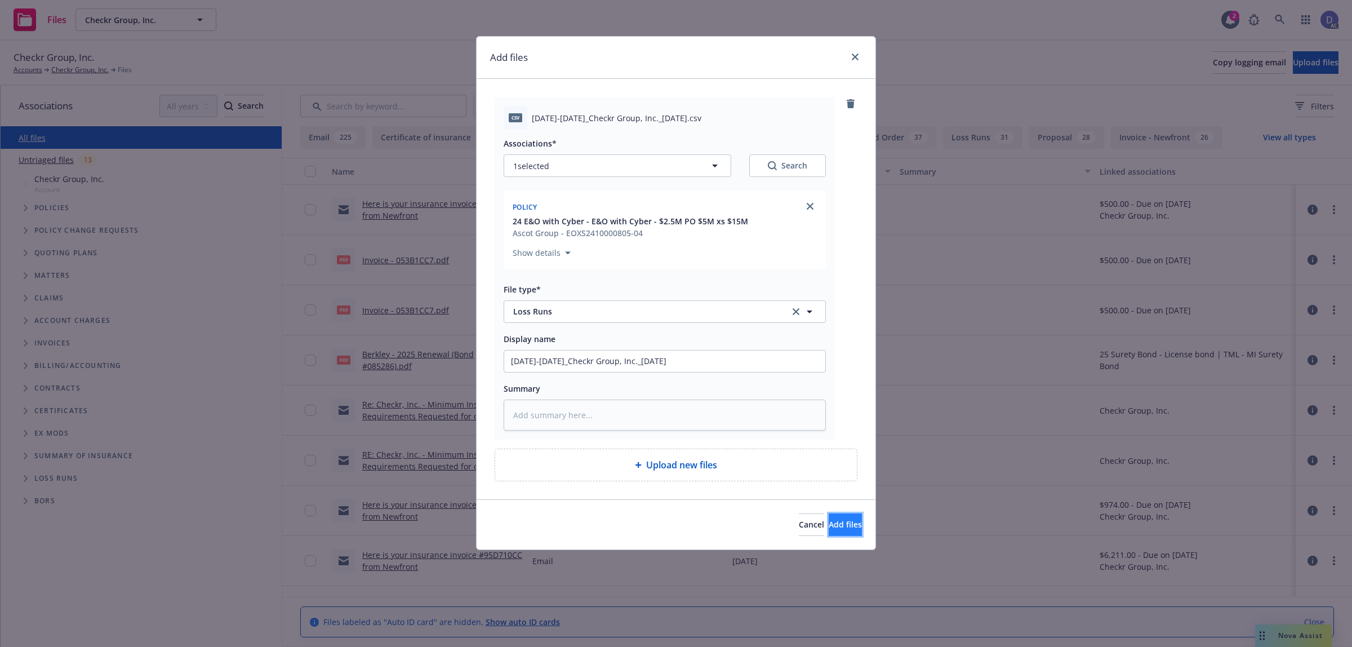
click at [844, 519] on button "Add files" at bounding box center [845, 524] width 33 height 23
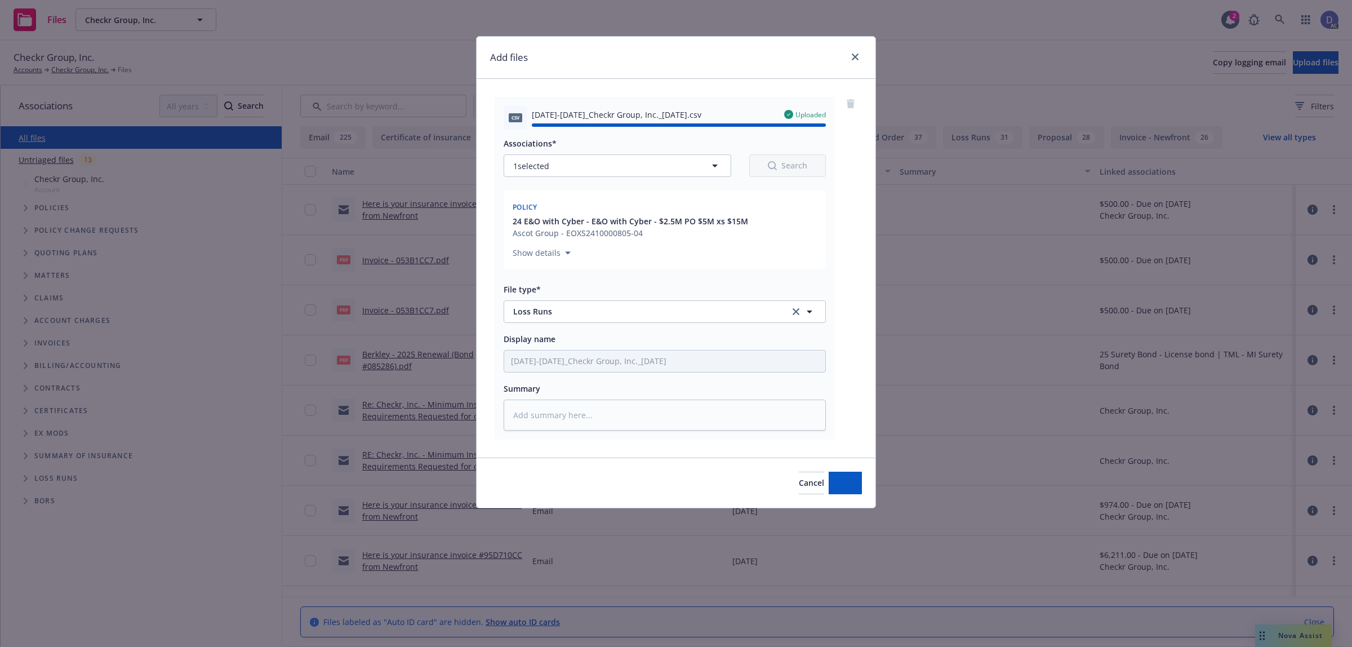
type textarea "x"
